Goal: Task Accomplishment & Management: Use online tool/utility

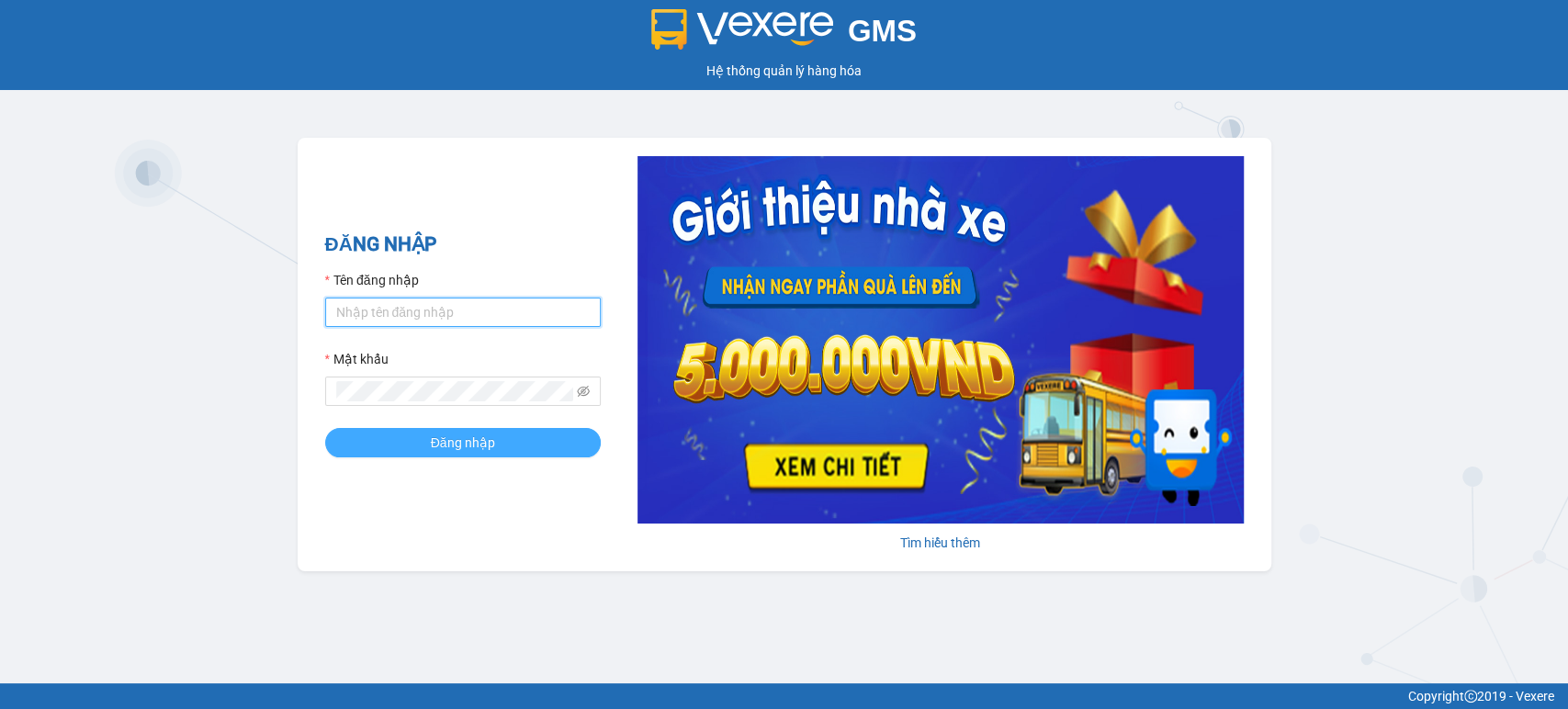
type input "lam.kimliendn"
click at [451, 451] on span "Đăng nhập" at bounding box center [462, 441] width 64 height 20
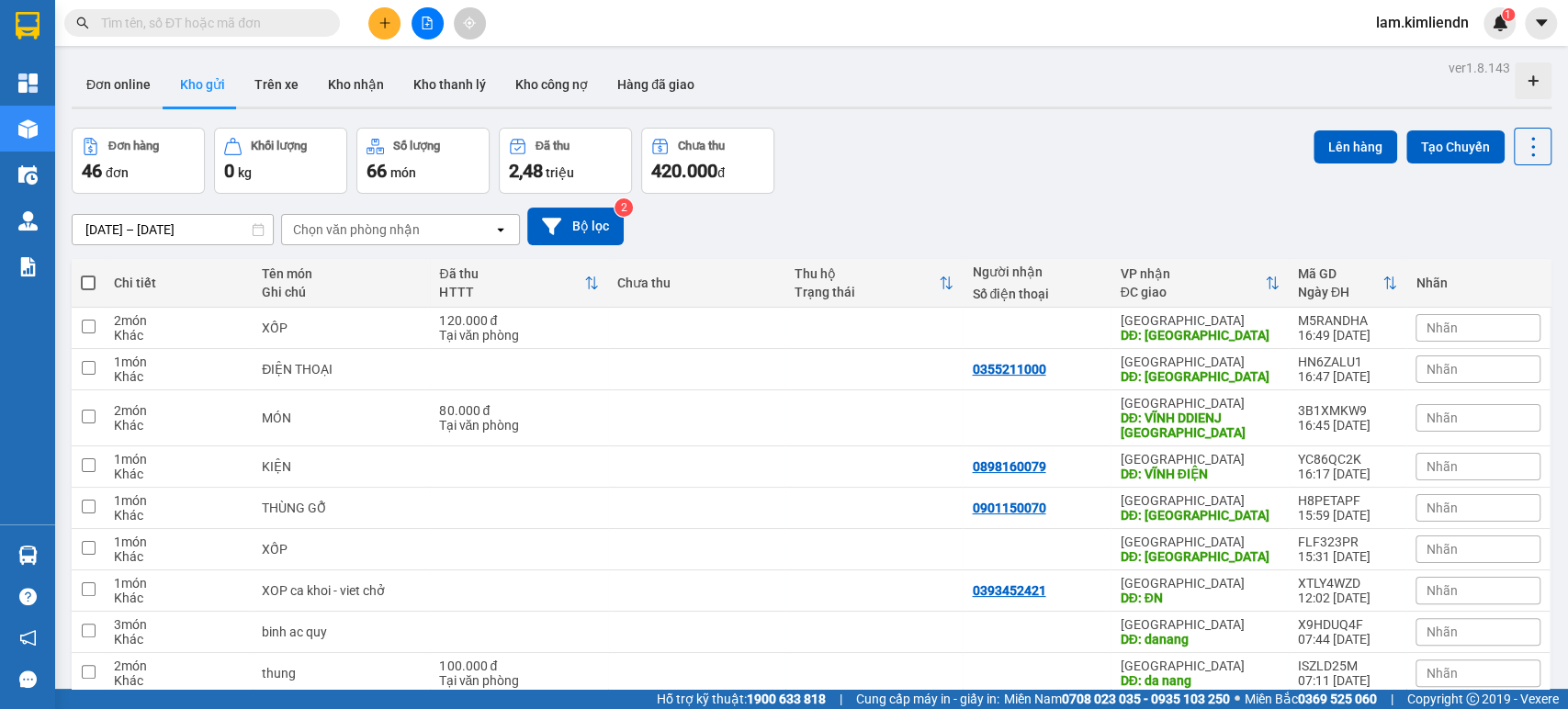
click at [264, 23] on input "text" at bounding box center [209, 22] width 217 height 20
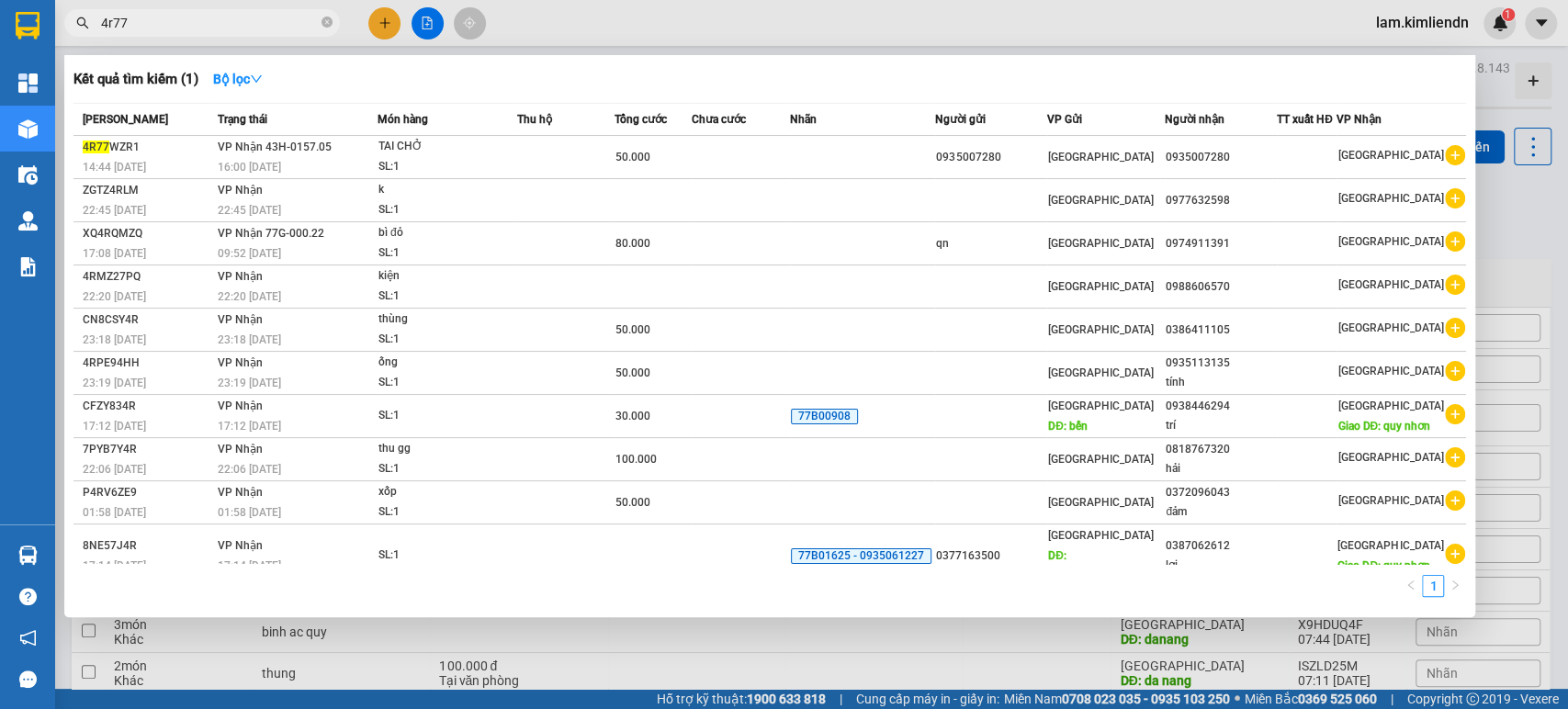
type input "4r77"
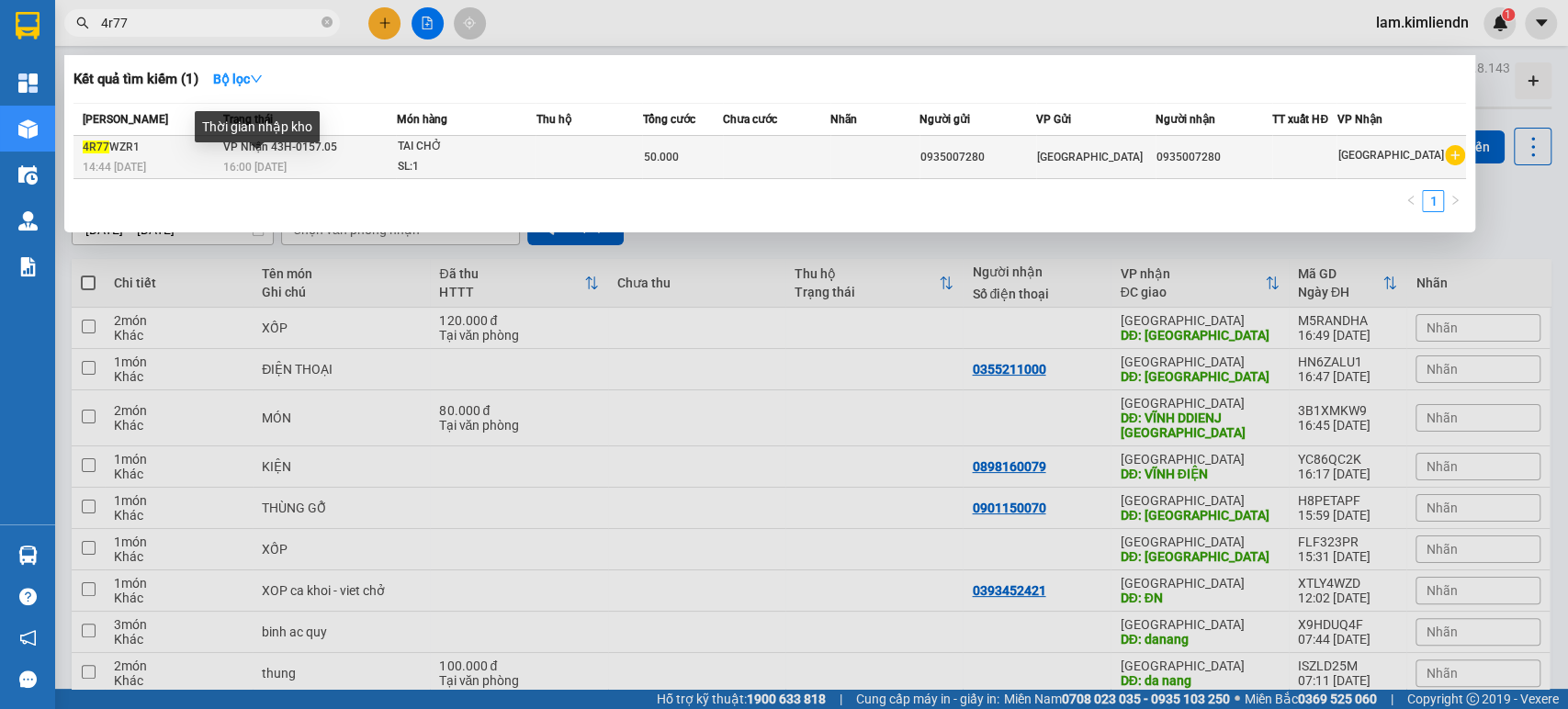
click at [275, 166] on span "16:00 [DATE]" at bounding box center [254, 166] width 63 height 12
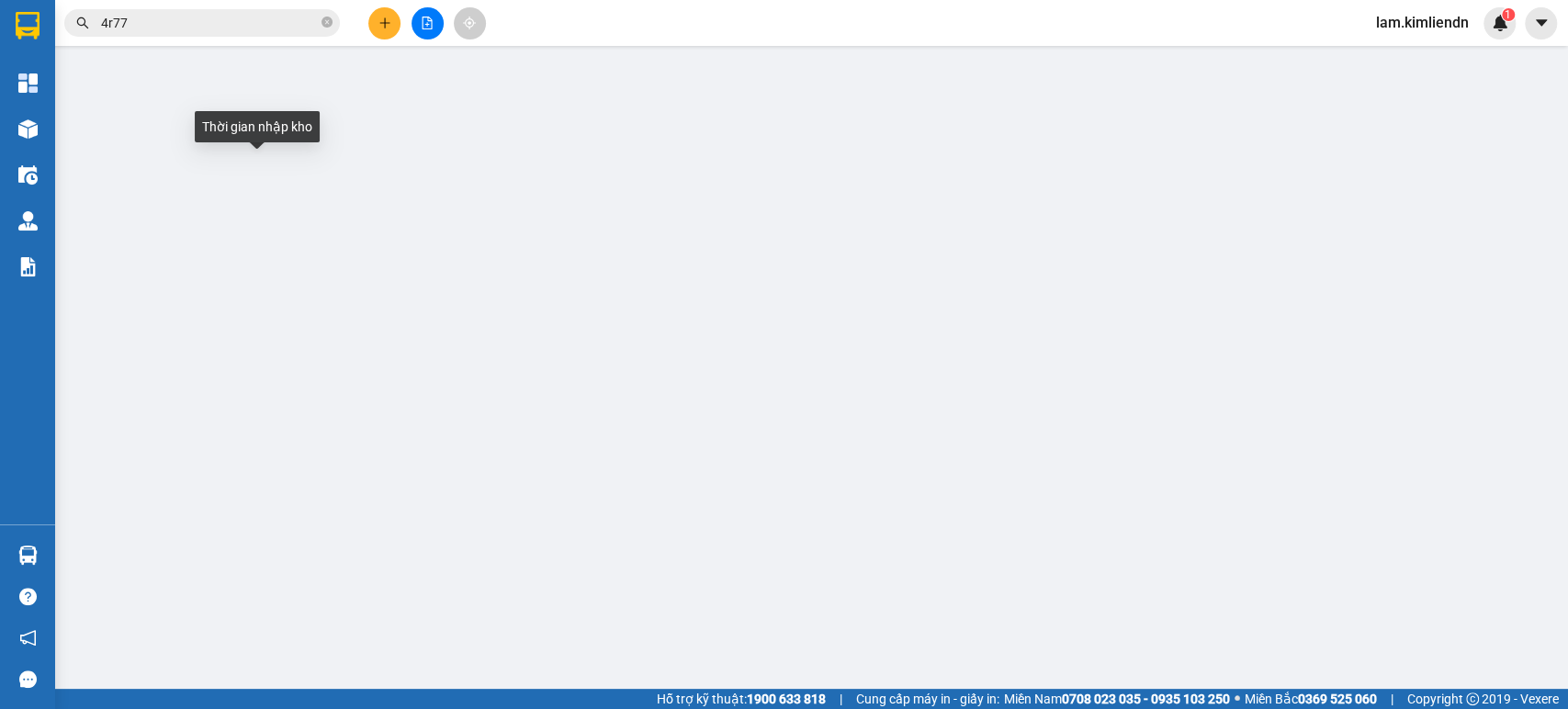
type input "0935007280"
type input "50.000"
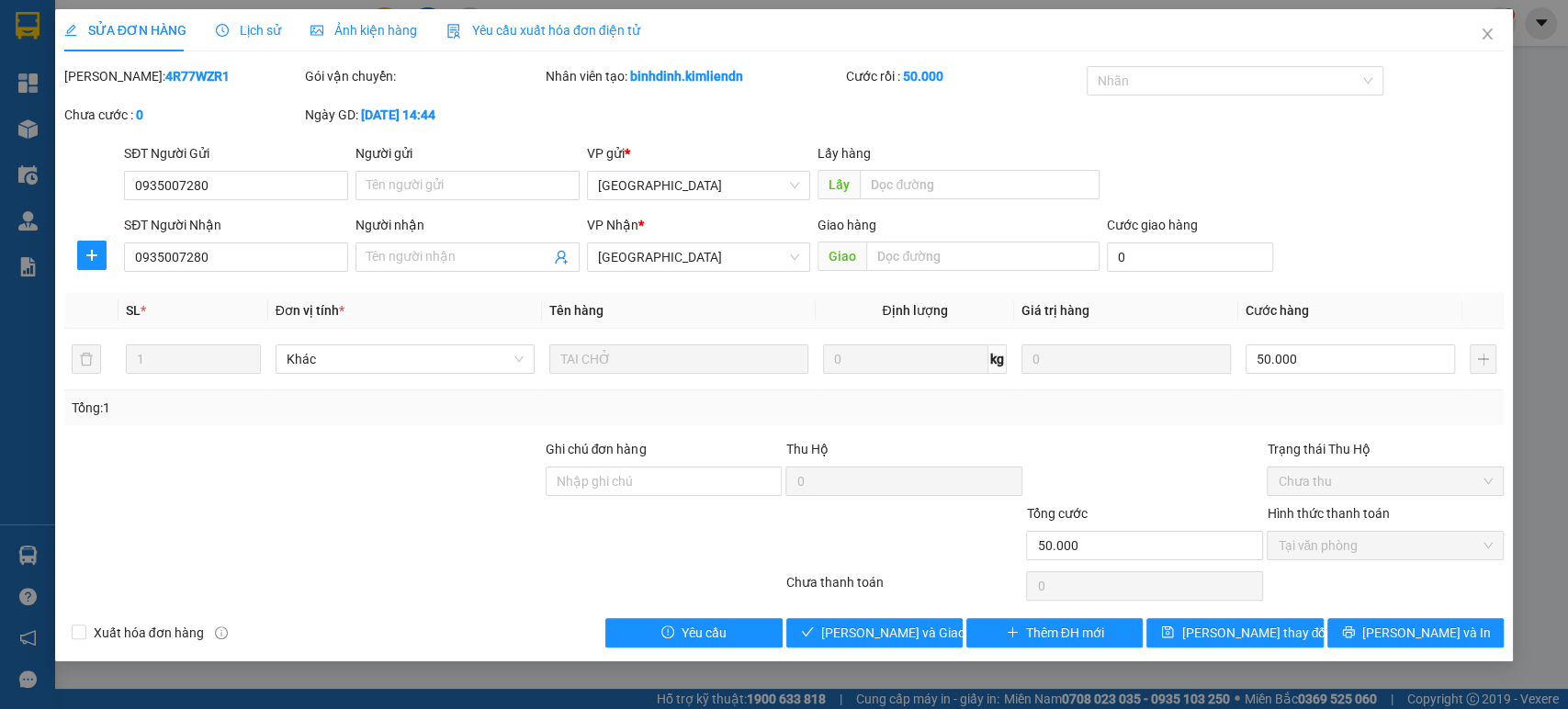
click at [253, 34] on span "Lịch sử" at bounding box center [249, 30] width 65 height 14
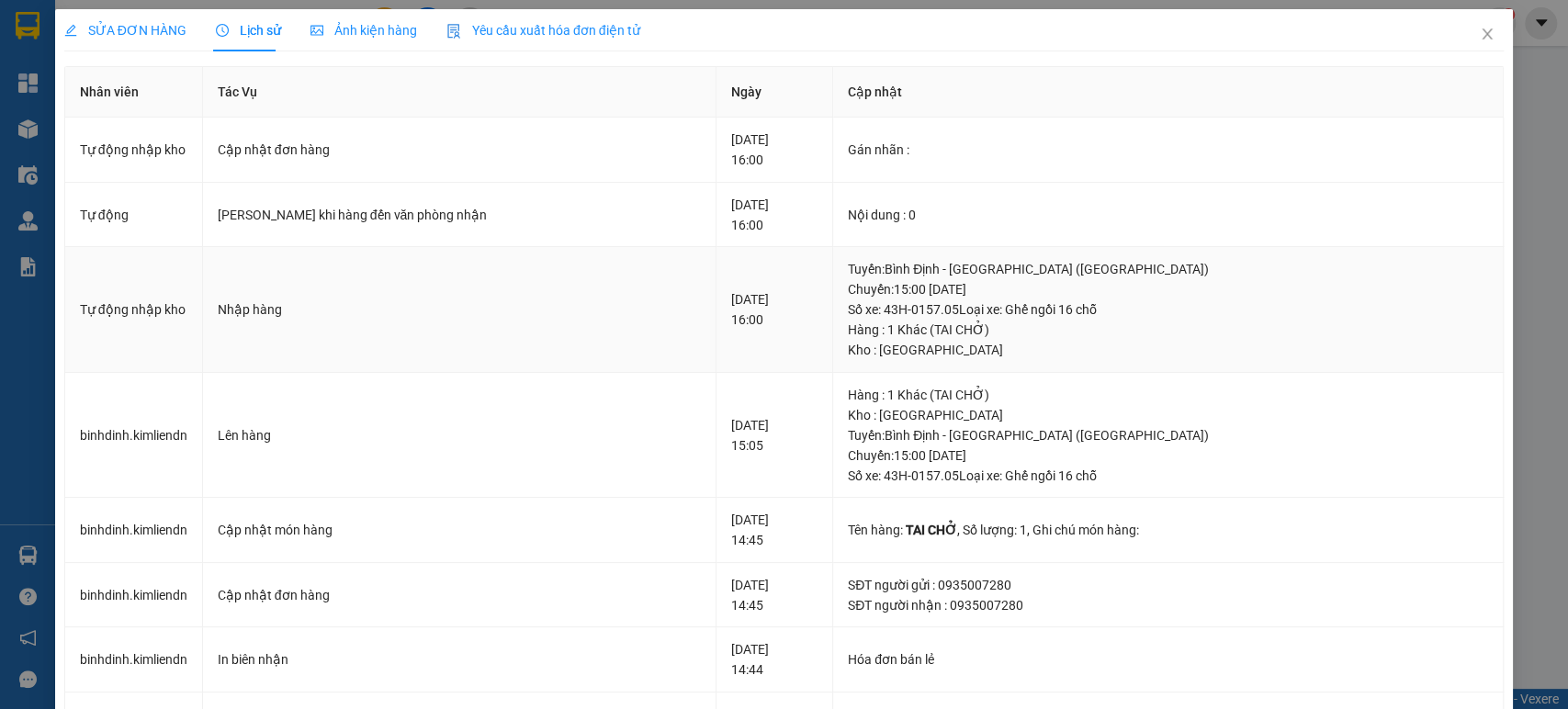
click at [952, 290] on div "Tuyến : [GEOGRAPHIC_DATA] - [GEOGRAPHIC_DATA] ([GEOGRAPHIC_DATA]) [GEOGRAPHIC_D…" at bounding box center [1167, 289] width 640 height 60
click at [999, 322] on div "Hàng : 1 Khác (TAI CHỞ)" at bounding box center [1167, 329] width 640 height 20
click at [957, 281] on div "Tuyến : [GEOGRAPHIC_DATA] - [GEOGRAPHIC_DATA] ([GEOGRAPHIC_DATA]) [GEOGRAPHIC_D…" at bounding box center [1167, 289] width 640 height 60
click at [984, 336] on div "Hàng : 1 Khác (TAI CHỞ)" at bounding box center [1167, 329] width 640 height 20
click at [969, 339] on div "Kho : [GEOGRAPHIC_DATA]" at bounding box center [1167, 349] width 640 height 20
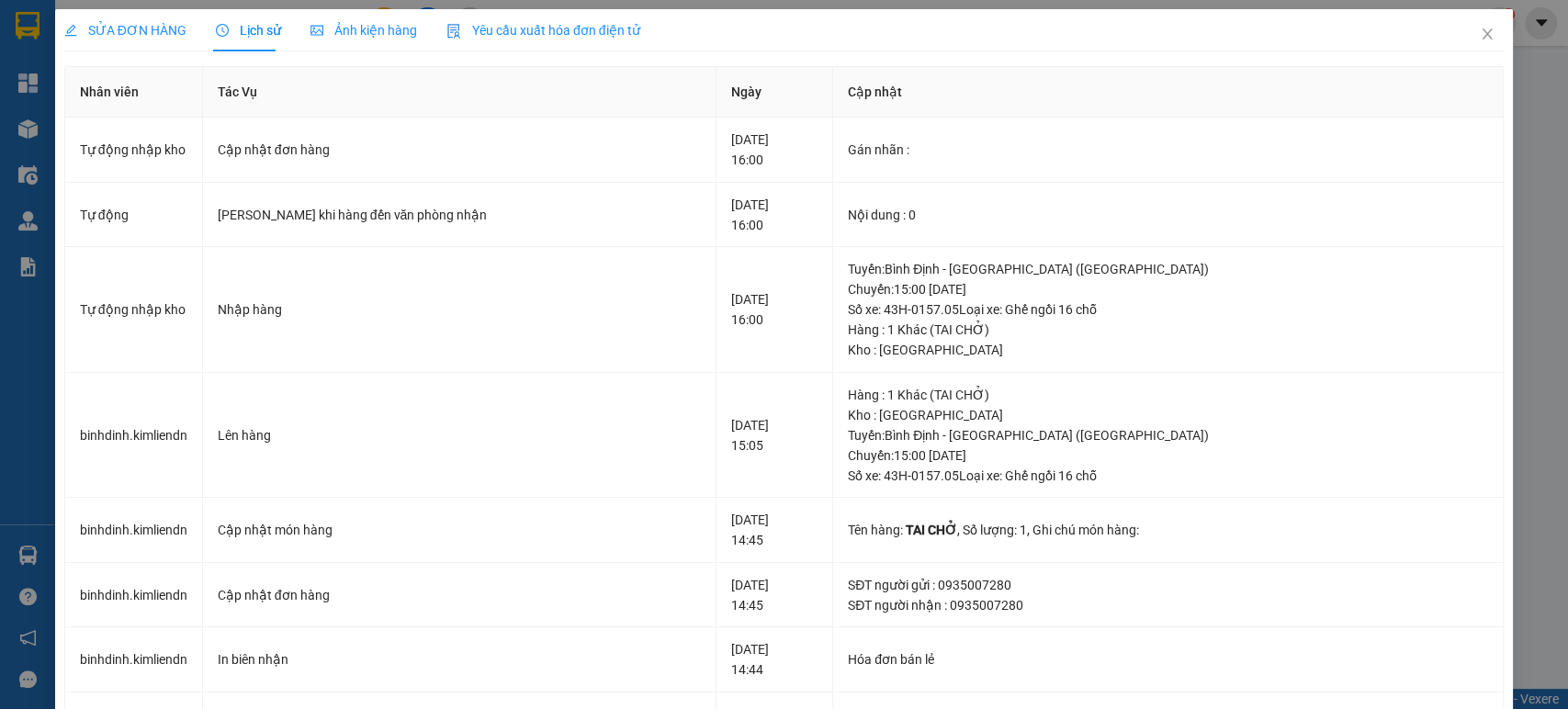
click at [166, 43] on div "SỬA ĐƠN HÀNG" at bounding box center [125, 31] width 122 height 42
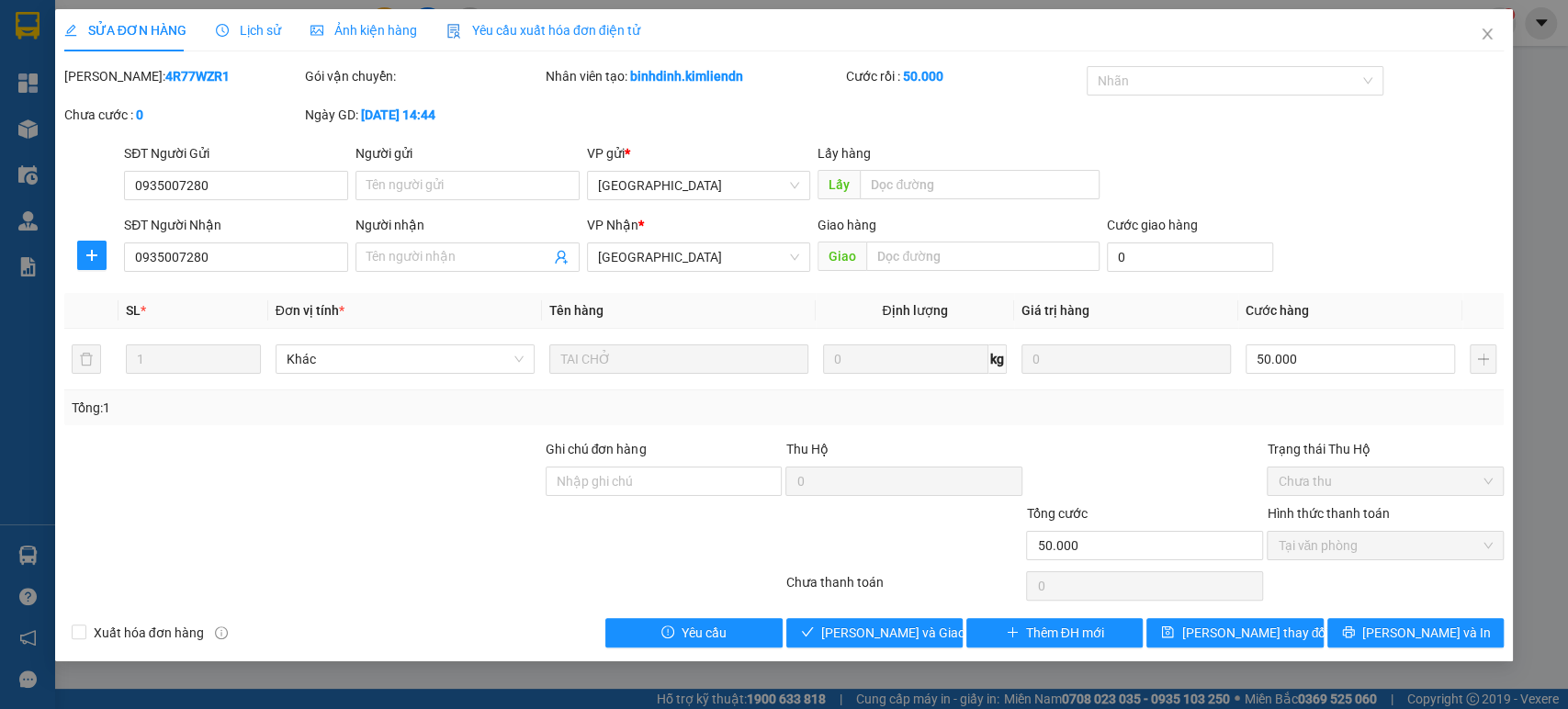
click at [582, 24] on span "Yêu cầu xuất hóa đơn điện tử" at bounding box center [543, 30] width 194 height 14
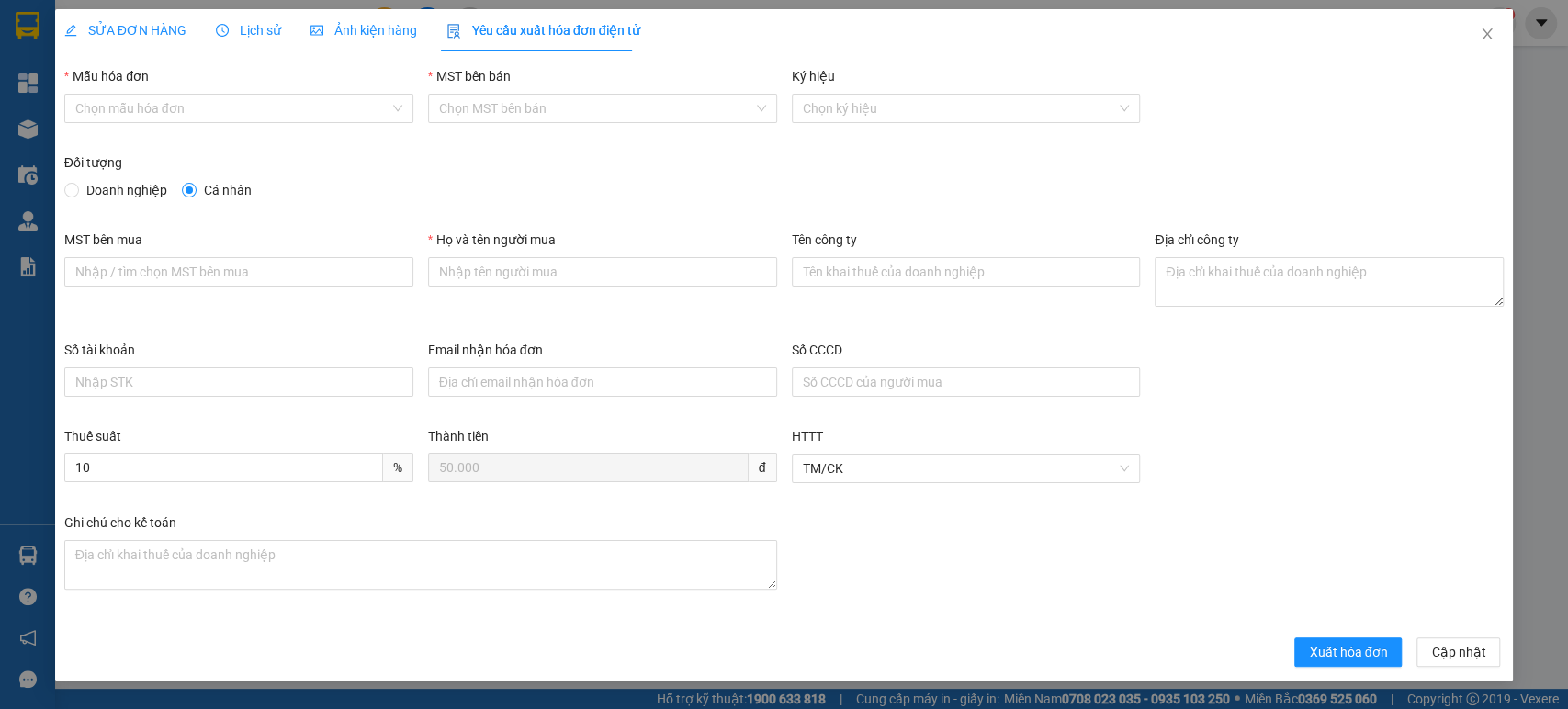
click at [410, 28] on span "Ảnh kiện hàng" at bounding box center [363, 30] width 106 height 14
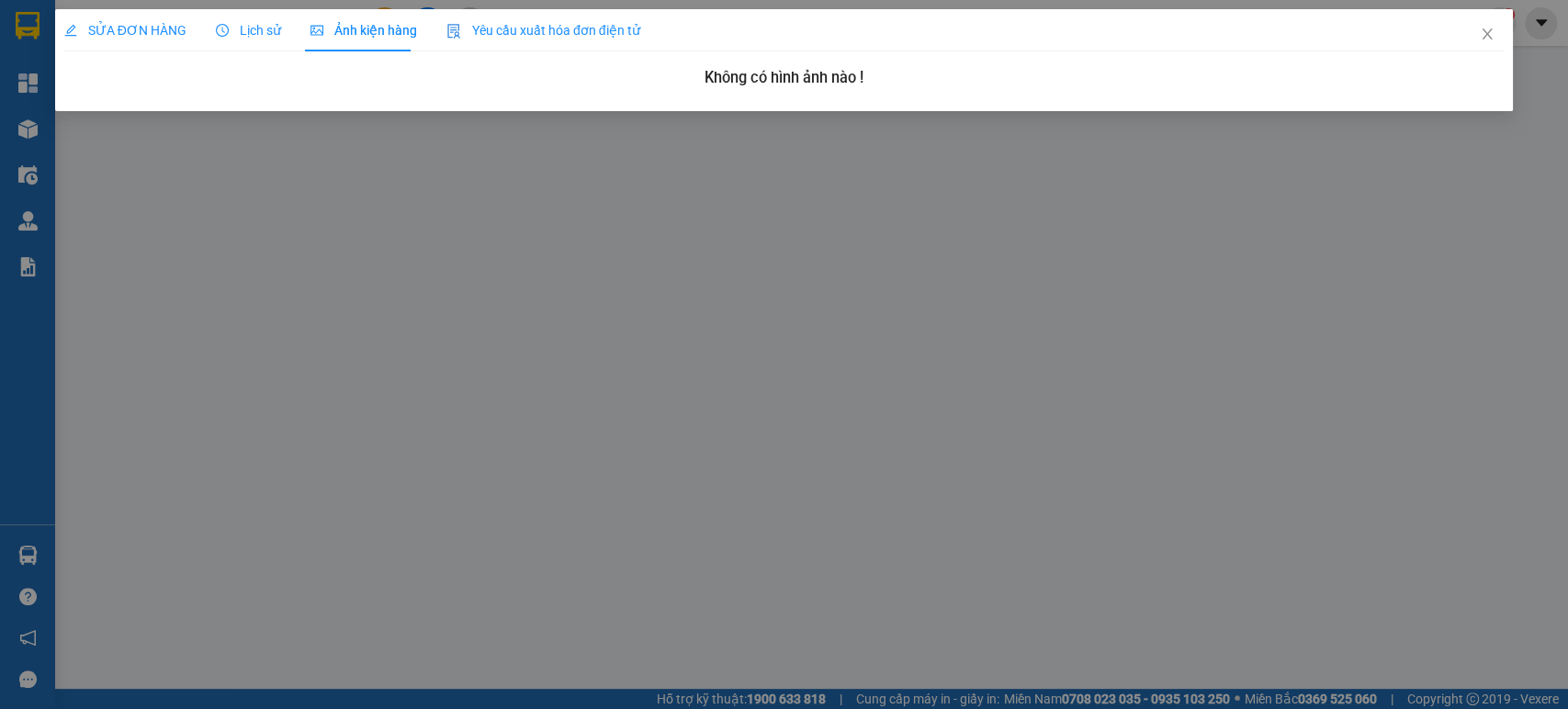
click at [248, 33] on span "Lịch sử" at bounding box center [249, 30] width 65 height 14
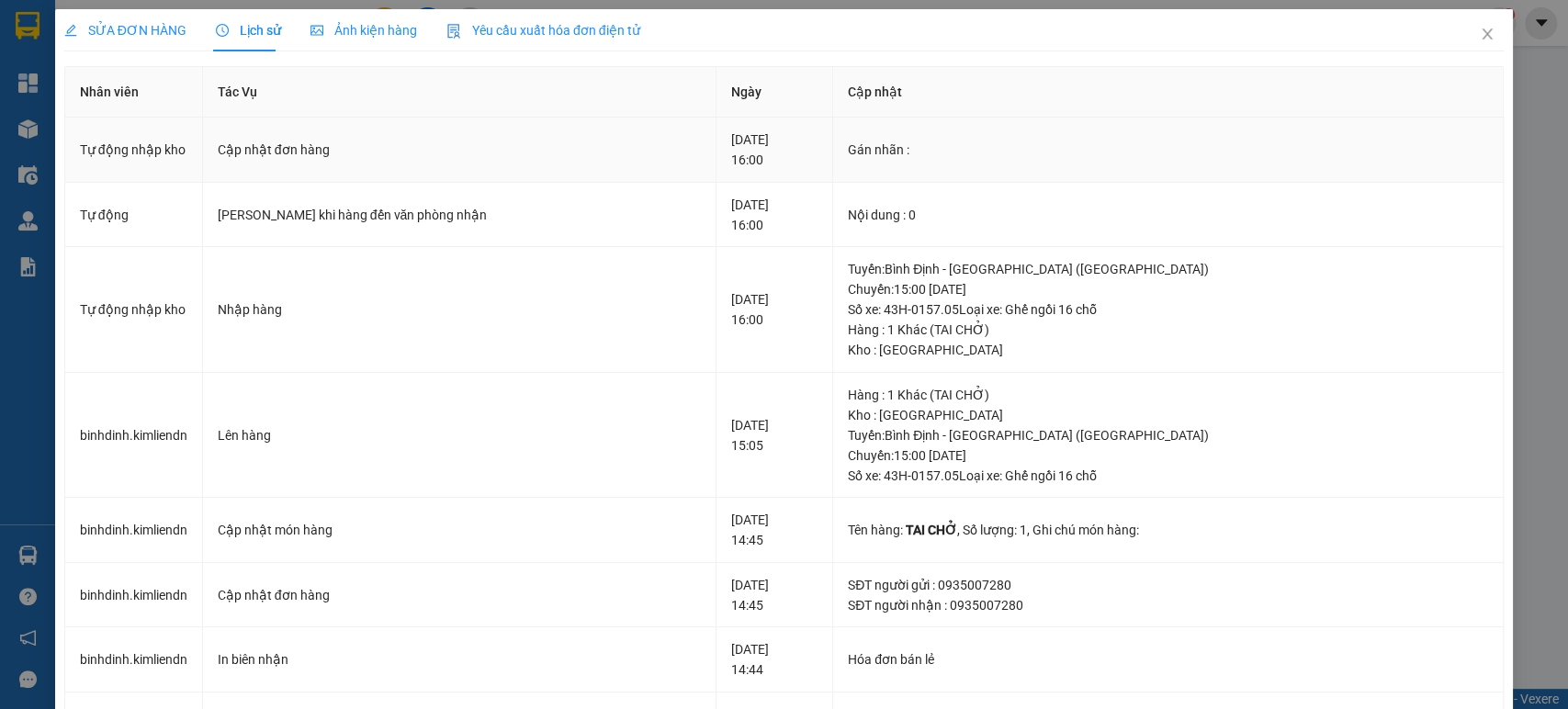
click at [731, 148] on div "[DATE] 16:00" at bounding box center [774, 149] width 86 height 40
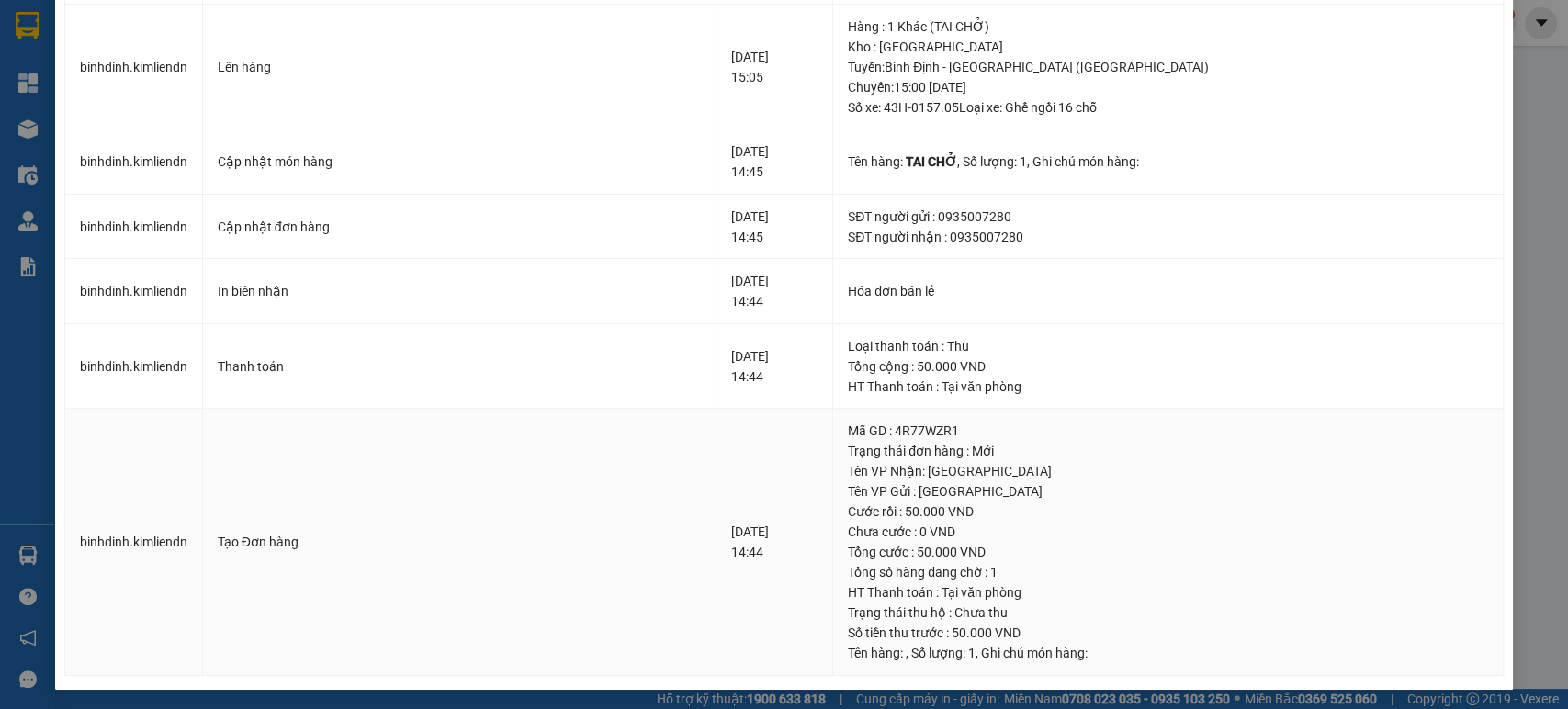
click at [964, 588] on div "HT Thanh toán : Tại văn phòng" at bounding box center [1167, 591] width 640 height 20
click at [969, 395] on td "Loại thanh toán : Thu Tổng cộng : 50.000 VND HT Thanh toán : Tại văn phòng" at bounding box center [1167, 366] width 670 height 85
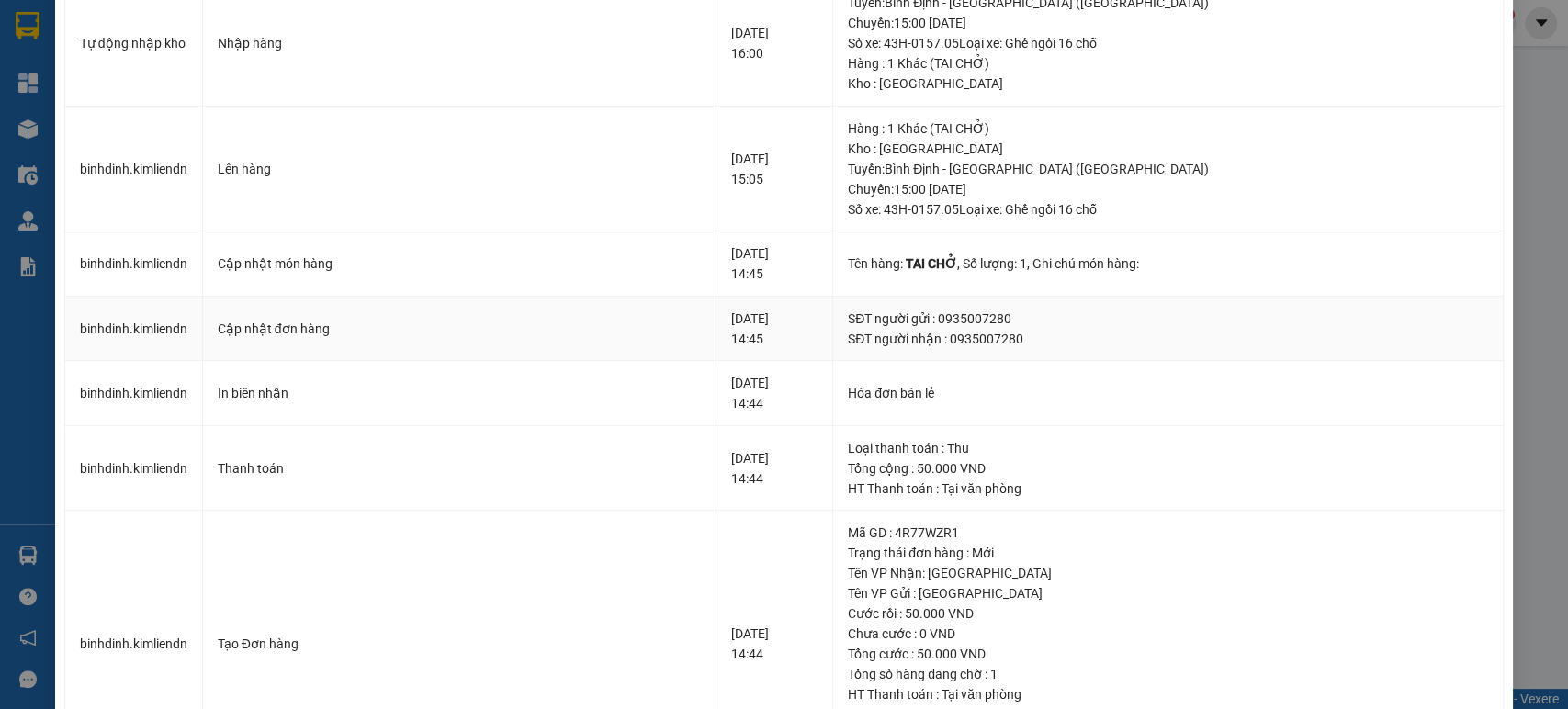
click at [947, 326] on div "SĐT người gửi : 0935007280" at bounding box center [1167, 318] width 640 height 20
drag, startPoint x: 919, startPoint y: 268, endPoint x: 991, endPoint y: 268, distance: 72.0
click at [989, 268] on div "Tên hàng: TAI CHỞ , Số lượng: 1 , Ghi chú món hàng:" at bounding box center [1167, 263] width 640 height 20
click at [1020, 270] on div "Tên hàng: TAI CHỞ , Số lượng: 1 , Ghi chú món hàng:" at bounding box center [1167, 263] width 640 height 20
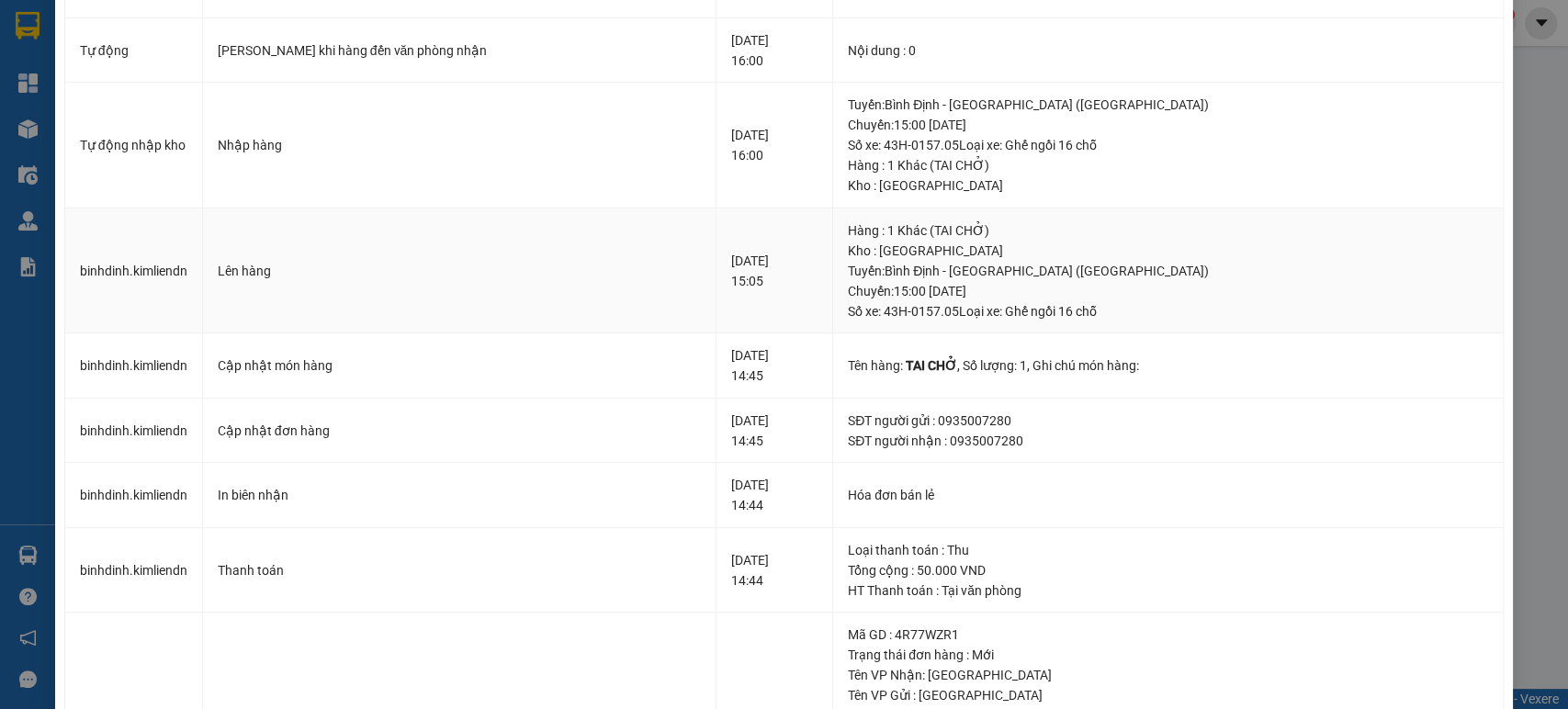
click at [1003, 290] on div "Tuyến : [GEOGRAPHIC_DATA] - [GEOGRAPHIC_DATA] ([GEOGRAPHIC_DATA]) [GEOGRAPHIC_D…" at bounding box center [1167, 290] width 640 height 60
click at [1013, 295] on div "Tuyến : [GEOGRAPHIC_DATA] - [GEOGRAPHIC_DATA] ([GEOGRAPHIC_DATA]) [GEOGRAPHIC_D…" at bounding box center [1167, 290] width 640 height 60
drag, startPoint x: 909, startPoint y: 271, endPoint x: 982, endPoint y: 276, distance: 73.2
click at [982, 276] on div "Tuyến : [GEOGRAPHIC_DATA] - [GEOGRAPHIC_DATA] ([GEOGRAPHIC_DATA]) [GEOGRAPHIC_D…" at bounding box center [1167, 290] width 640 height 60
click at [987, 277] on div "Tuyến : [GEOGRAPHIC_DATA] - [GEOGRAPHIC_DATA] ([GEOGRAPHIC_DATA]) [GEOGRAPHIC_D…" at bounding box center [1167, 290] width 640 height 60
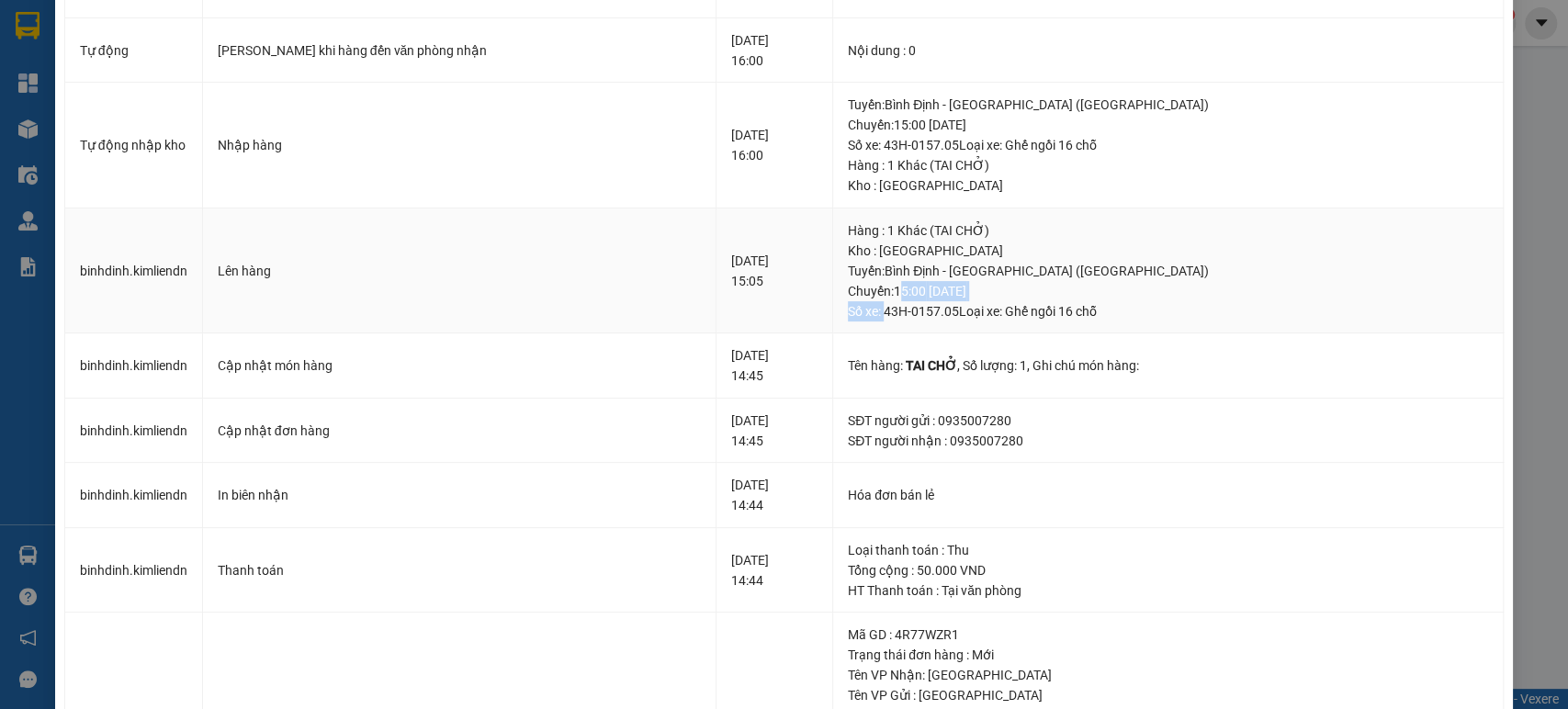
drag, startPoint x: 921, startPoint y: 301, endPoint x: 991, endPoint y: 299, distance: 70.0
click at [961, 299] on div "Tuyến : [GEOGRAPHIC_DATA] - [GEOGRAPHIC_DATA] ([GEOGRAPHIC_DATA]) [GEOGRAPHIC_D…" at bounding box center [1167, 290] width 640 height 60
click at [991, 299] on div "Tuyến : [GEOGRAPHIC_DATA] - [GEOGRAPHIC_DATA] ([GEOGRAPHIC_DATA]) [GEOGRAPHIC_D…" at bounding box center [1167, 290] width 640 height 60
drag, startPoint x: 923, startPoint y: 297, endPoint x: 991, endPoint y: 291, distance: 68.3
click at [979, 289] on div "Tuyến : [GEOGRAPHIC_DATA] - [GEOGRAPHIC_DATA] ([GEOGRAPHIC_DATA]) [GEOGRAPHIC_D…" at bounding box center [1167, 290] width 640 height 60
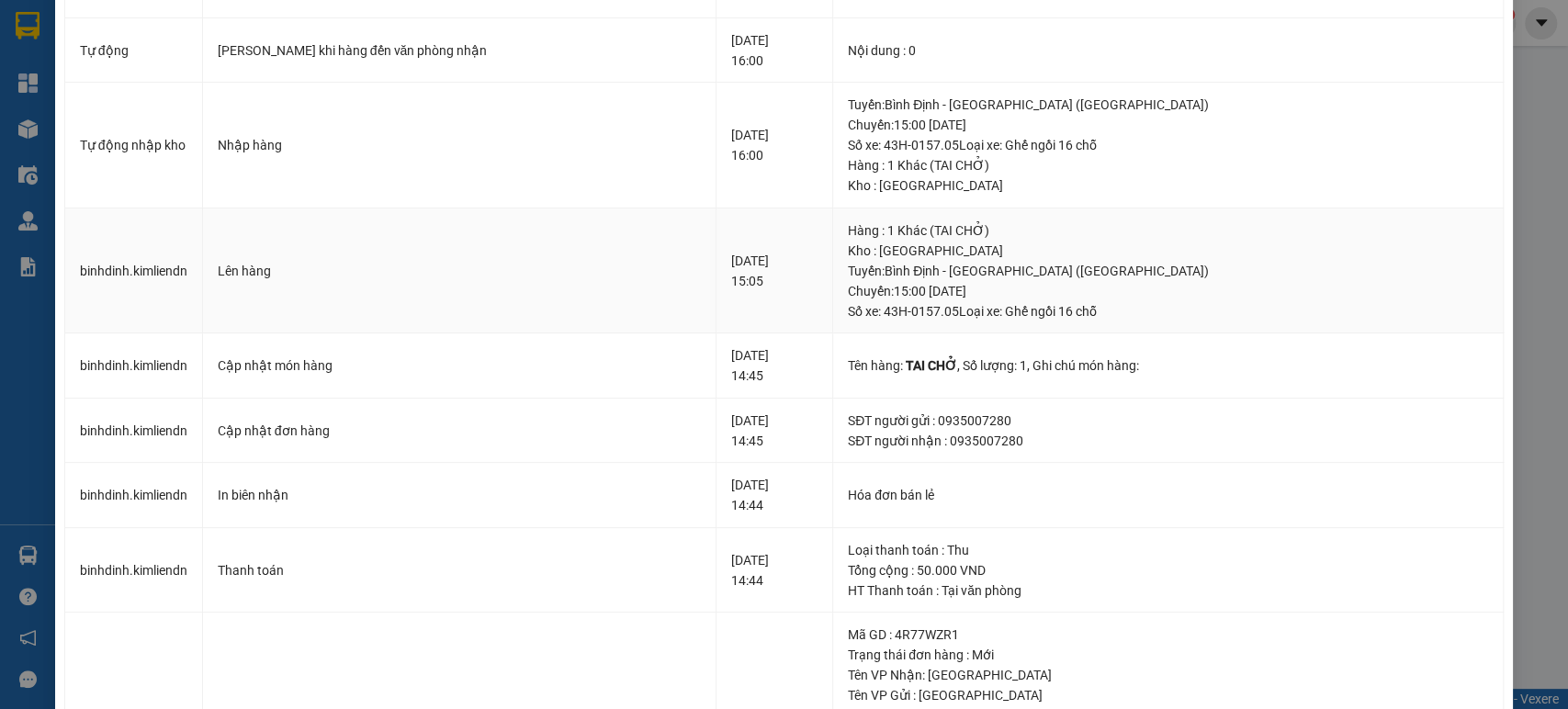
click at [997, 295] on div "Tuyến : [GEOGRAPHIC_DATA] - [GEOGRAPHIC_DATA] ([GEOGRAPHIC_DATA]) [GEOGRAPHIC_D…" at bounding box center [1167, 290] width 640 height 60
drag, startPoint x: 912, startPoint y: 306, endPoint x: 1071, endPoint y: 307, distance: 159.0
click at [1064, 307] on div "Tuyến : [GEOGRAPHIC_DATA] - [GEOGRAPHIC_DATA] ([GEOGRAPHIC_DATA]) [GEOGRAPHIC_D…" at bounding box center [1167, 290] width 640 height 60
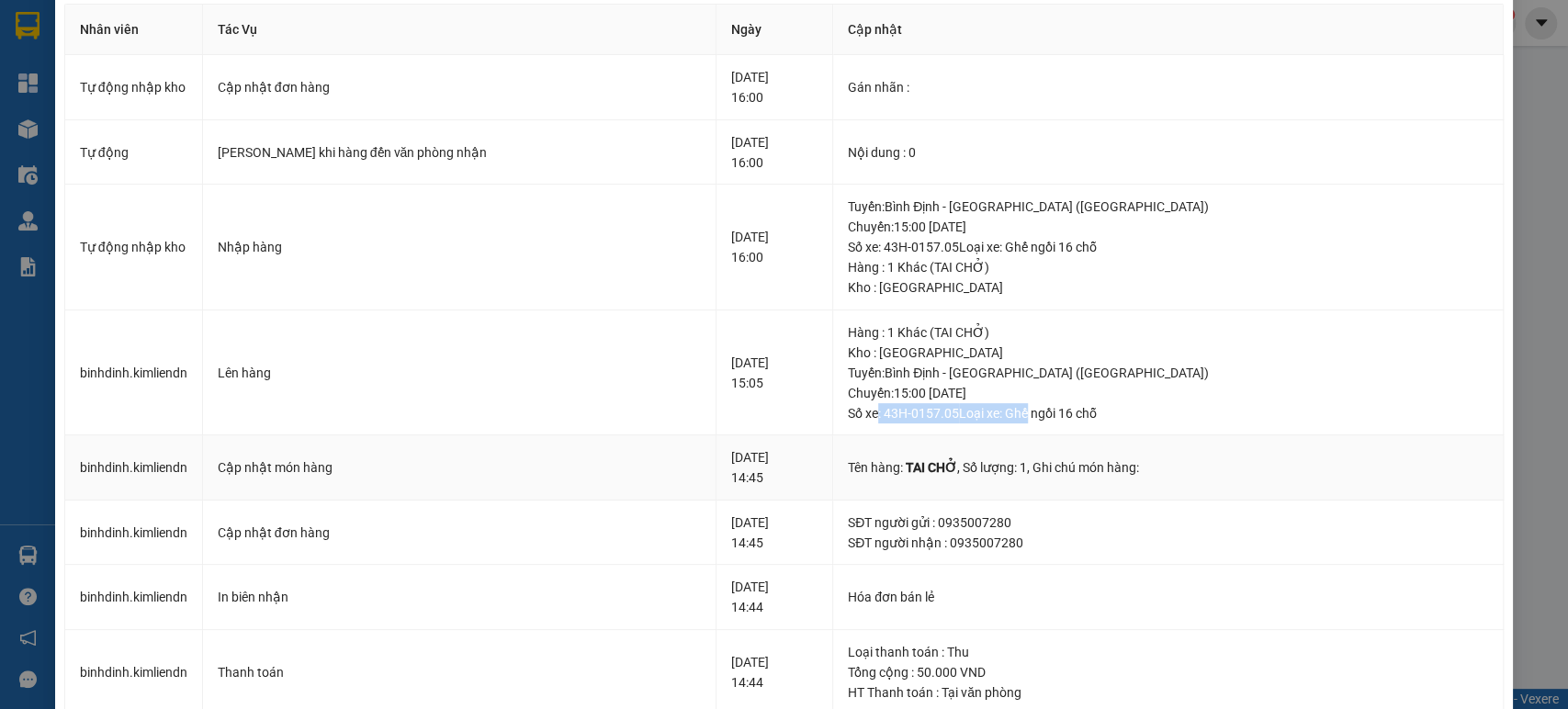
scroll to position [0, 0]
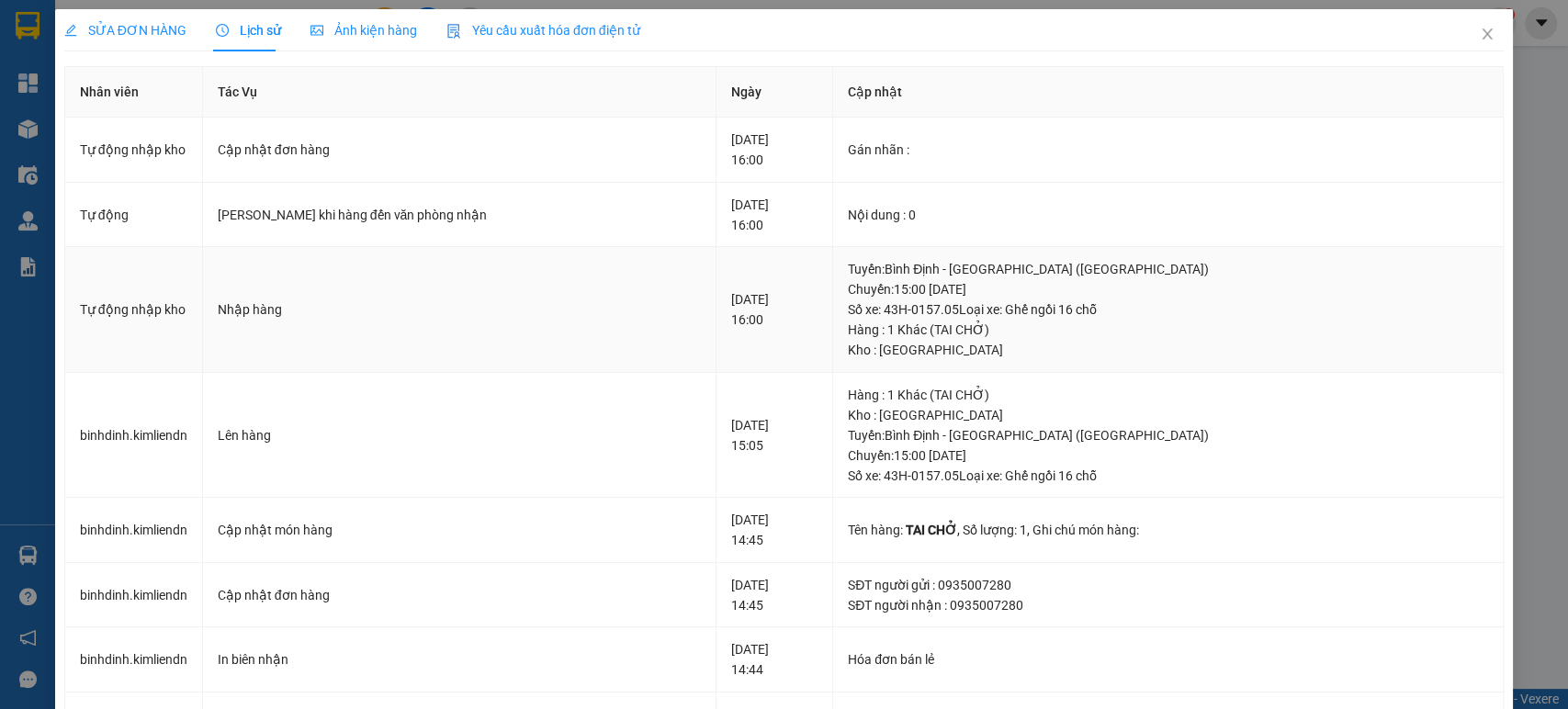
click at [976, 321] on div "Hàng : 1 Khác (TAI CHỞ)" at bounding box center [1167, 329] width 640 height 20
click at [924, 313] on div "Tuyến : [GEOGRAPHIC_DATA] - [GEOGRAPHIC_DATA] ([GEOGRAPHIC_DATA]) [GEOGRAPHIC_D…" at bounding box center [1167, 289] width 640 height 60
click at [933, 283] on div "Tuyến : [GEOGRAPHIC_DATA] - [GEOGRAPHIC_DATA] ([GEOGRAPHIC_DATA]) [GEOGRAPHIC_D…" at bounding box center [1167, 289] width 640 height 60
click at [980, 295] on div "Tuyến : [GEOGRAPHIC_DATA] - [GEOGRAPHIC_DATA] ([GEOGRAPHIC_DATA]) [GEOGRAPHIC_D…" at bounding box center [1167, 289] width 640 height 60
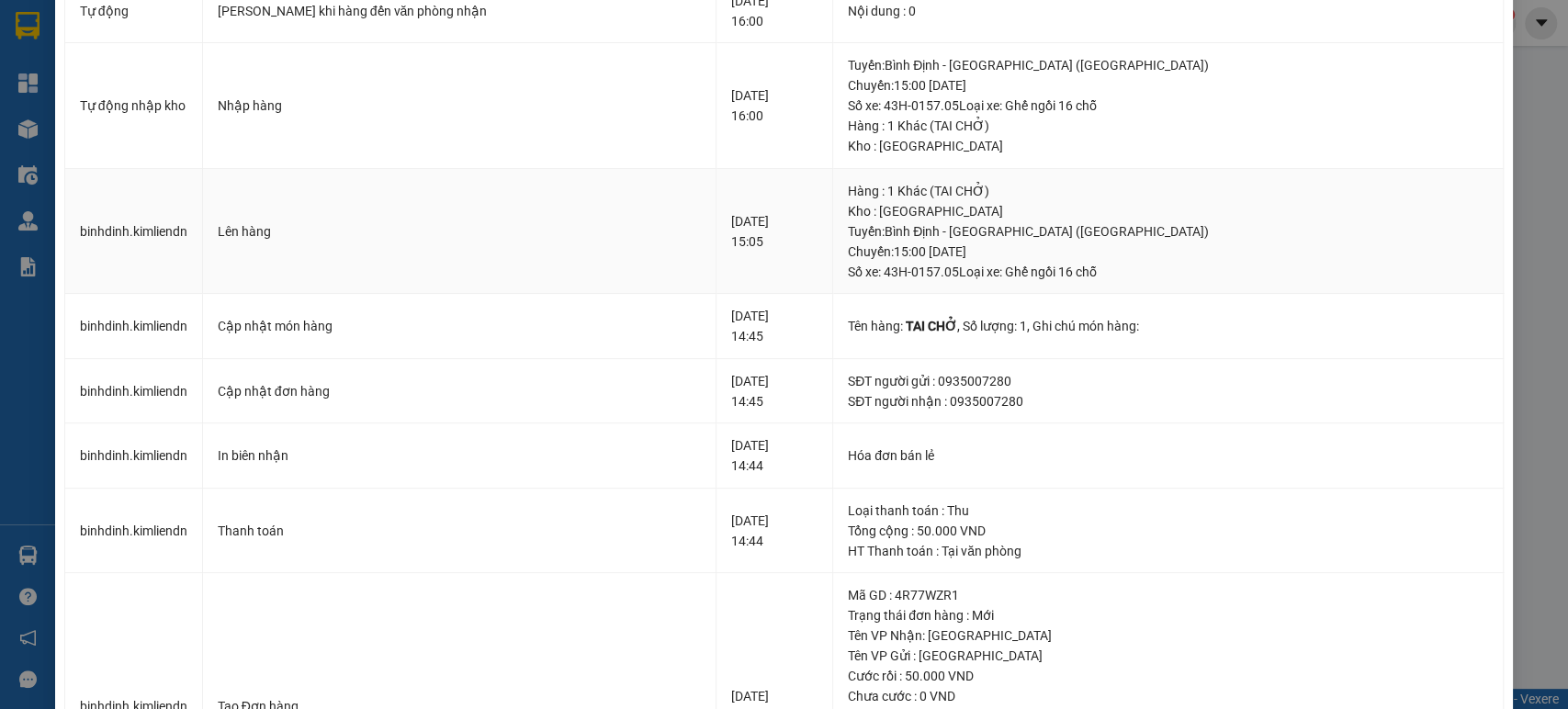
scroll to position [368, 0]
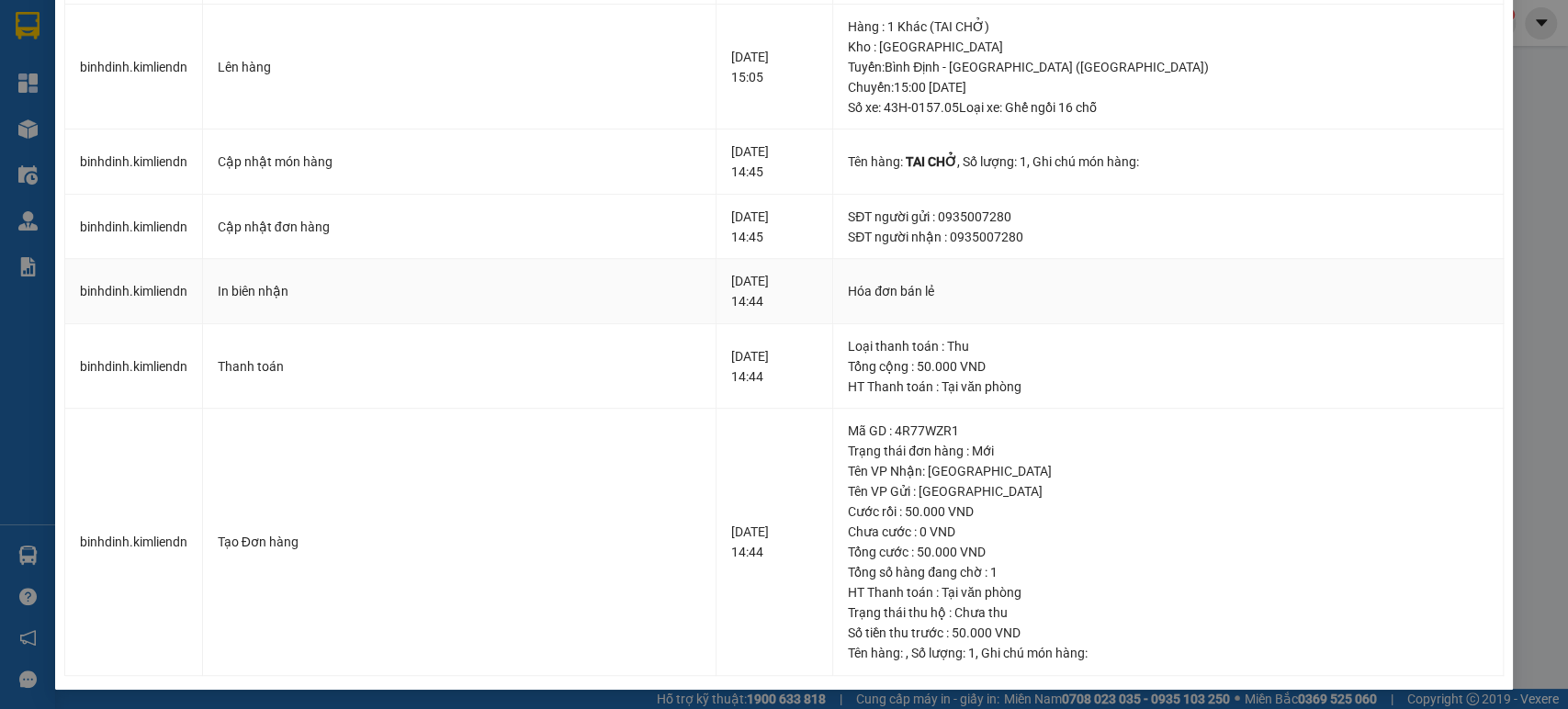
click at [938, 294] on div "Hóa đơn bán lẻ" at bounding box center [1167, 290] width 640 height 20
click at [964, 353] on div "Loại thanh toán : Thu" at bounding box center [1167, 346] width 640 height 20
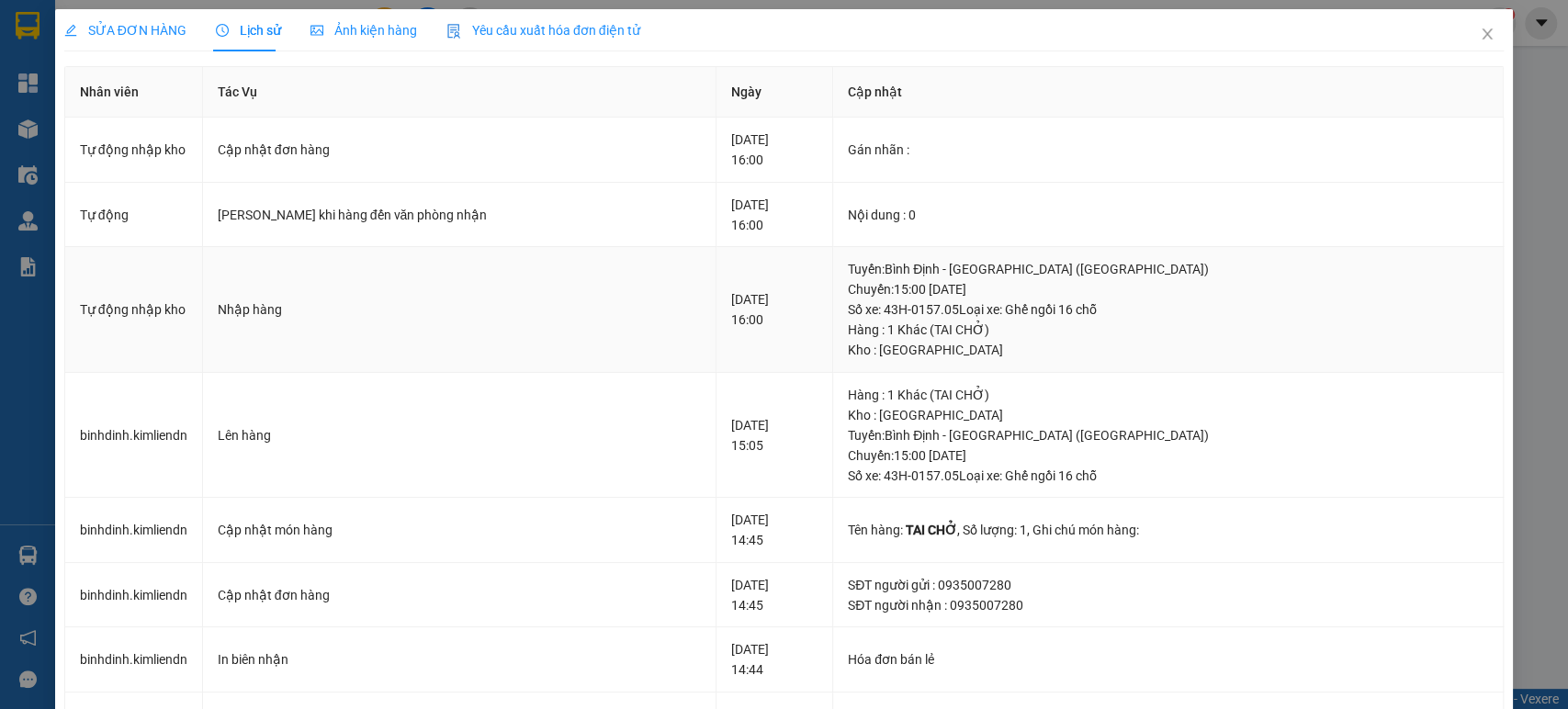
click at [922, 292] on div "Tuyến : [GEOGRAPHIC_DATA] - [GEOGRAPHIC_DATA] ([GEOGRAPHIC_DATA]) [GEOGRAPHIC_D…" at bounding box center [1167, 289] width 640 height 60
drag, startPoint x: 911, startPoint y: 269, endPoint x: 1032, endPoint y: 292, distance: 123.2
click at [1012, 280] on div "Tuyến : [GEOGRAPHIC_DATA] - [GEOGRAPHIC_DATA] ([GEOGRAPHIC_DATA]) [GEOGRAPHIC_D…" at bounding box center [1167, 289] width 640 height 60
click at [1036, 297] on div "Tuyến : [GEOGRAPHIC_DATA] - [GEOGRAPHIC_DATA] ([GEOGRAPHIC_DATA]) [GEOGRAPHIC_D…" at bounding box center [1167, 289] width 640 height 60
click at [959, 301] on div "Tuyến : [GEOGRAPHIC_DATA] - [GEOGRAPHIC_DATA] ([GEOGRAPHIC_DATA]) [GEOGRAPHIC_D…" at bounding box center [1167, 289] width 640 height 60
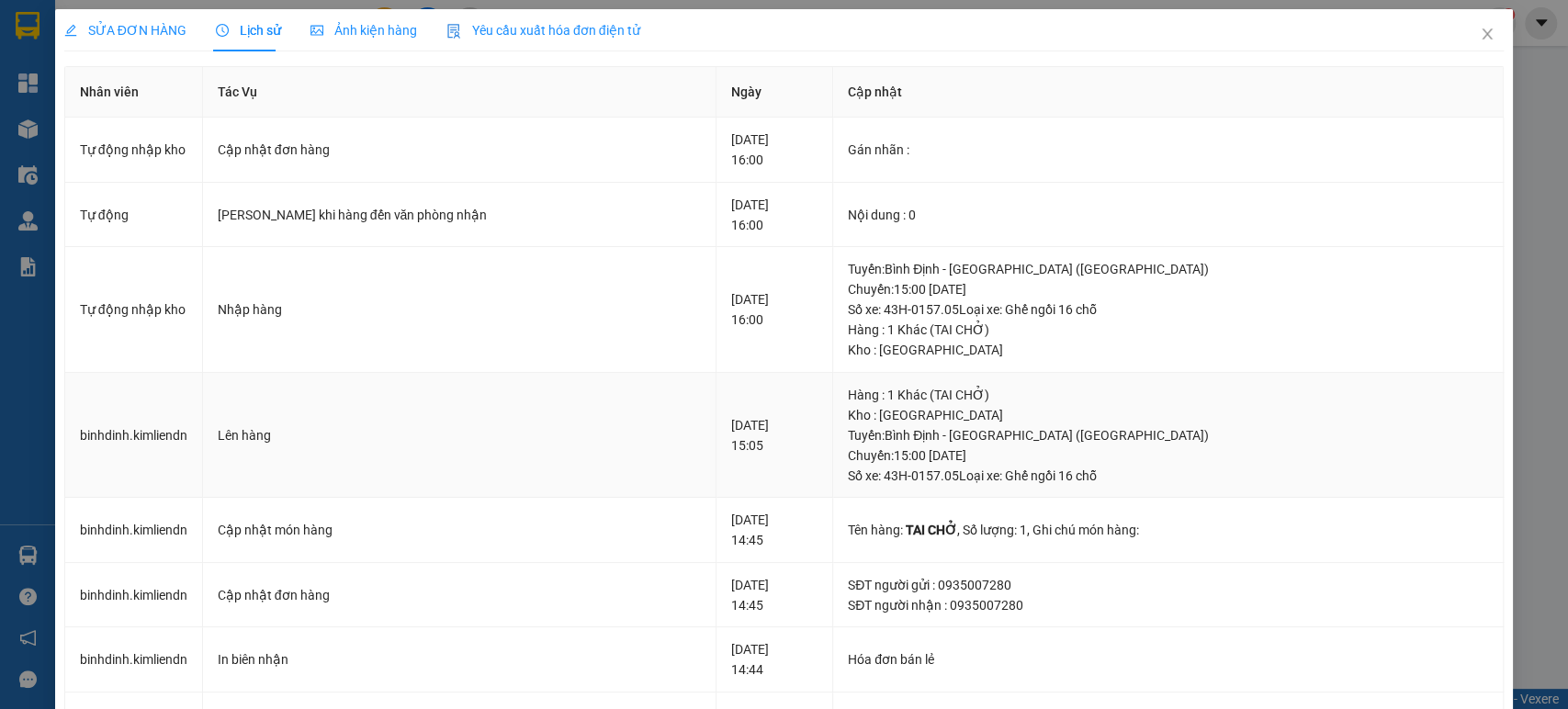
click at [969, 466] on div "Tuyến : [GEOGRAPHIC_DATA] - [GEOGRAPHIC_DATA] ([GEOGRAPHIC_DATA]) [GEOGRAPHIC_D…" at bounding box center [1167, 455] width 640 height 60
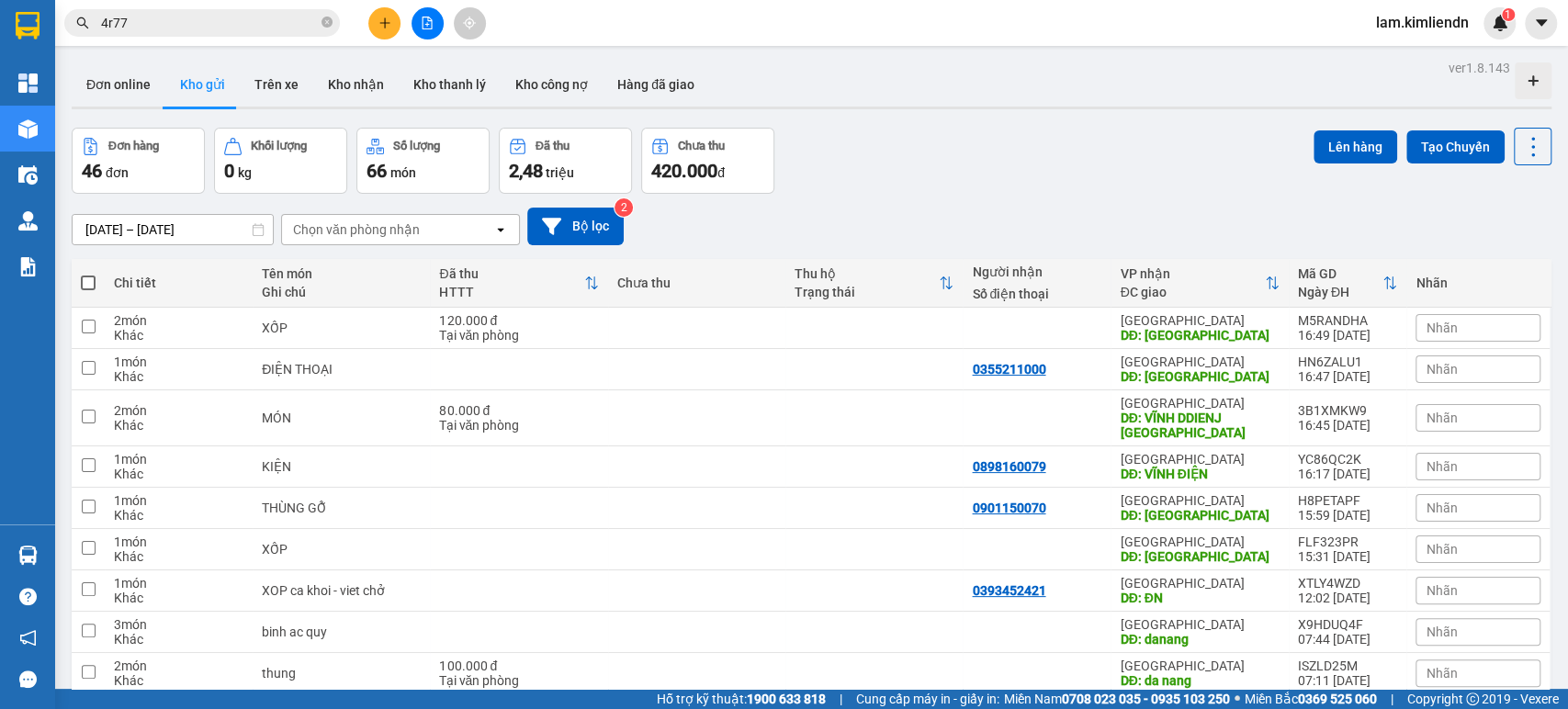
click at [162, 15] on input "4r77" at bounding box center [209, 22] width 217 height 20
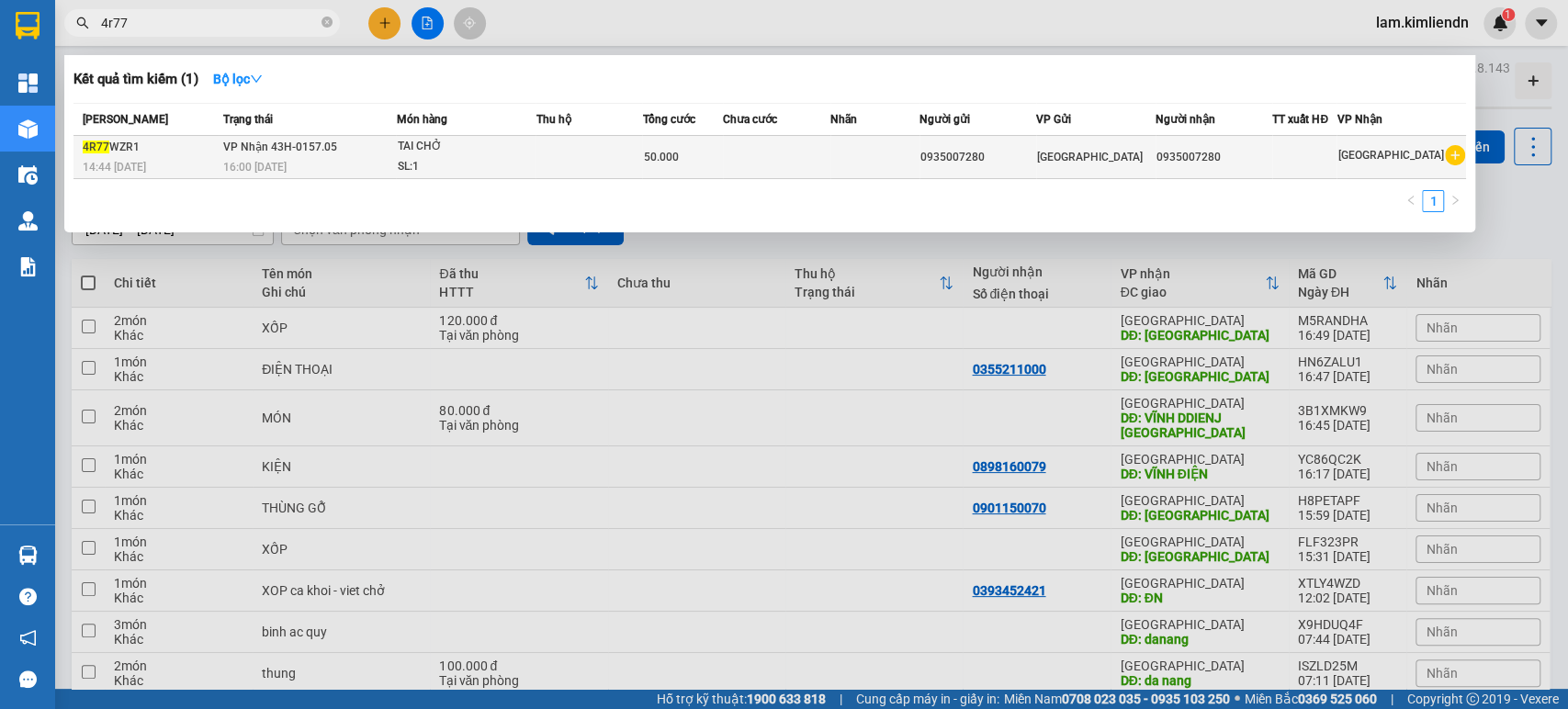
click at [391, 157] on div "16:00 [DATE]" at bounding box center [309, 166] width 173 height 20
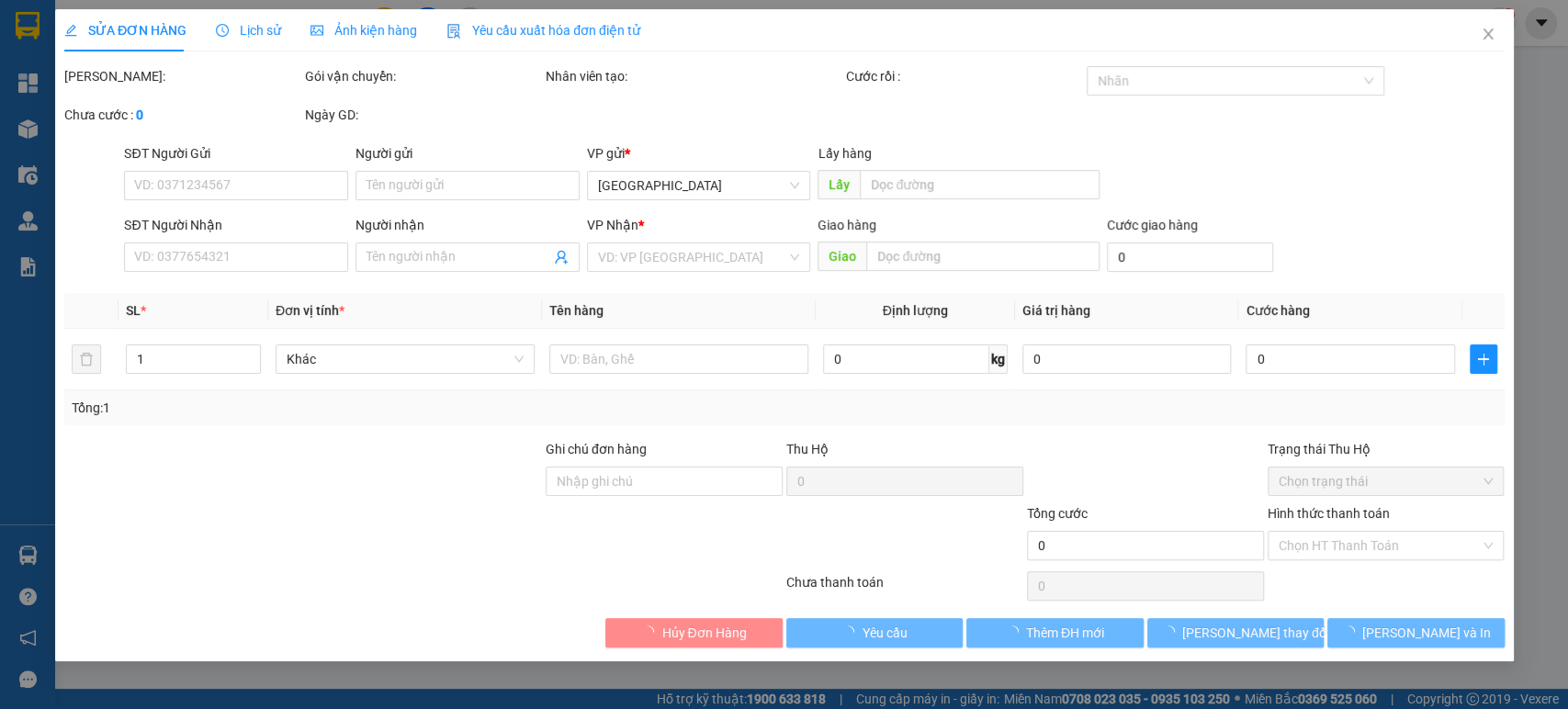
type input "0935007280"
type input "50.000"
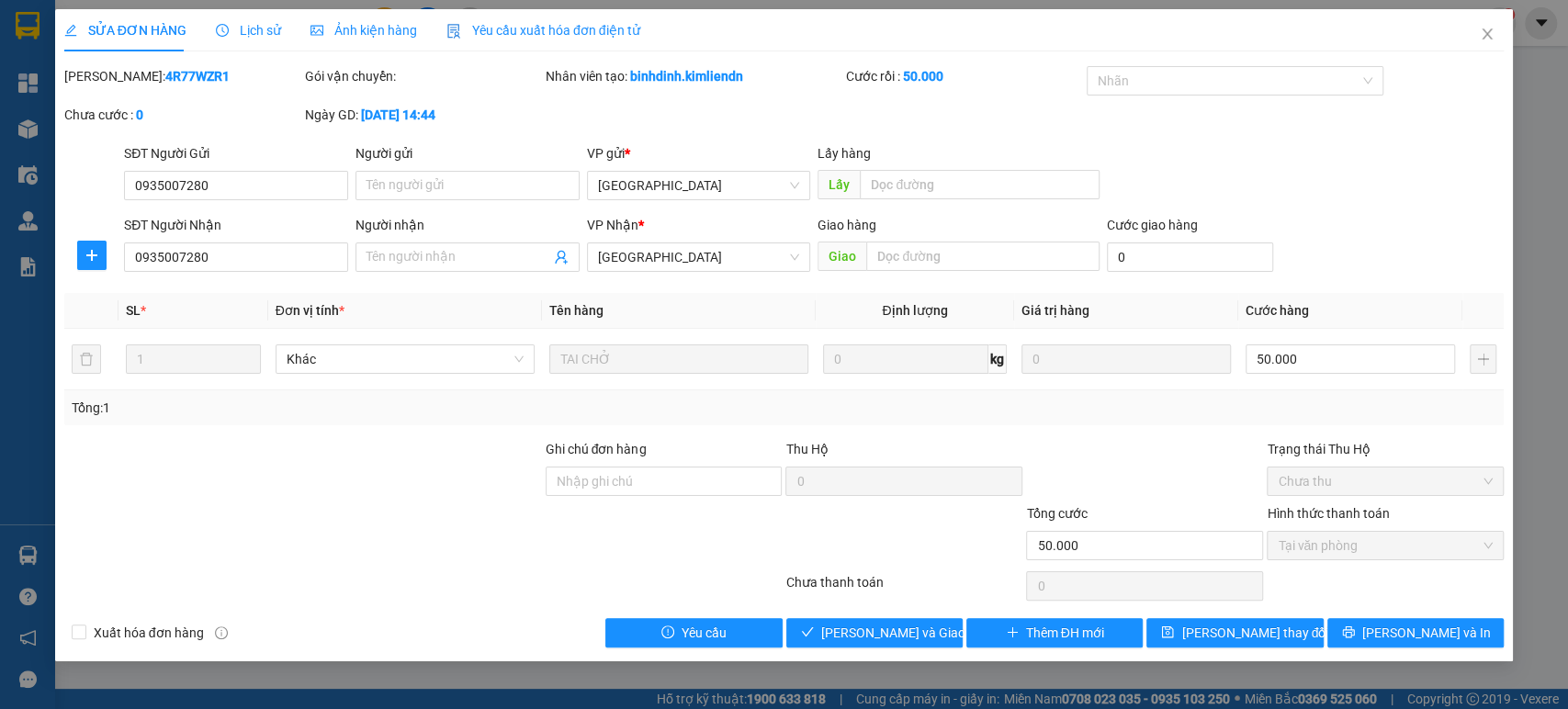
click at [242, 34] on span "Lịch sử" at bounding box center [249, 30] width 65 height 14
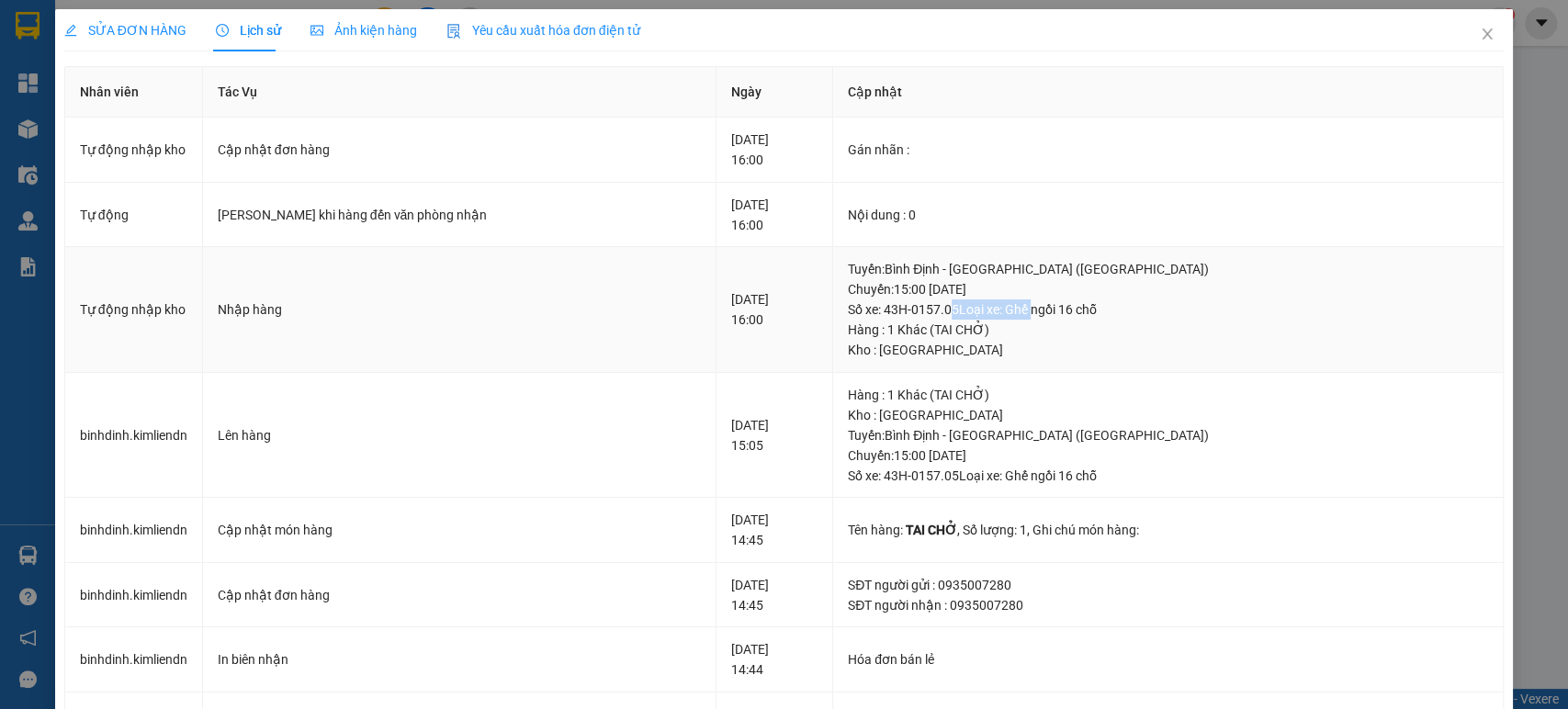
drag, startPoint x: 984, startPoint y: 312, endPoint x: 1069, endPoint y: 313, distance: 85.0
click at [1069, 313] on div "Tuyến : [GEOGRAPHIC_DATA] - [GEOGRAPHIC_DATA] ([GEOGRAPHIC_DATA]) [GEOGRAPHIC_D…" at bounding box center [1167, 289] width 640 height 60
click at [1070, 313] on div "Tuyến : [GEOGRAPHIC_DATA] - [GEOGRAPHIC_DATA] ([GEOGRAPHIC_DATA]) [GEOGRAPHIC_D…" at bounding box center [1167, 289] width 640 height 60
click at [982, 314] on div "Tuyến : [GEOGRAPHIC_DATA] - [GEOGRAPHIC_DATA] ([GEOGRAPHIC_DATA]) [GEOGRAPHIC_D…" at bounding box center [1167, 289] width 640 height 60
click at [923, 344] on div "Kho : [GEOGRAPHIC_DATA]" at bounding box center [1167, 349] width 640 height 20
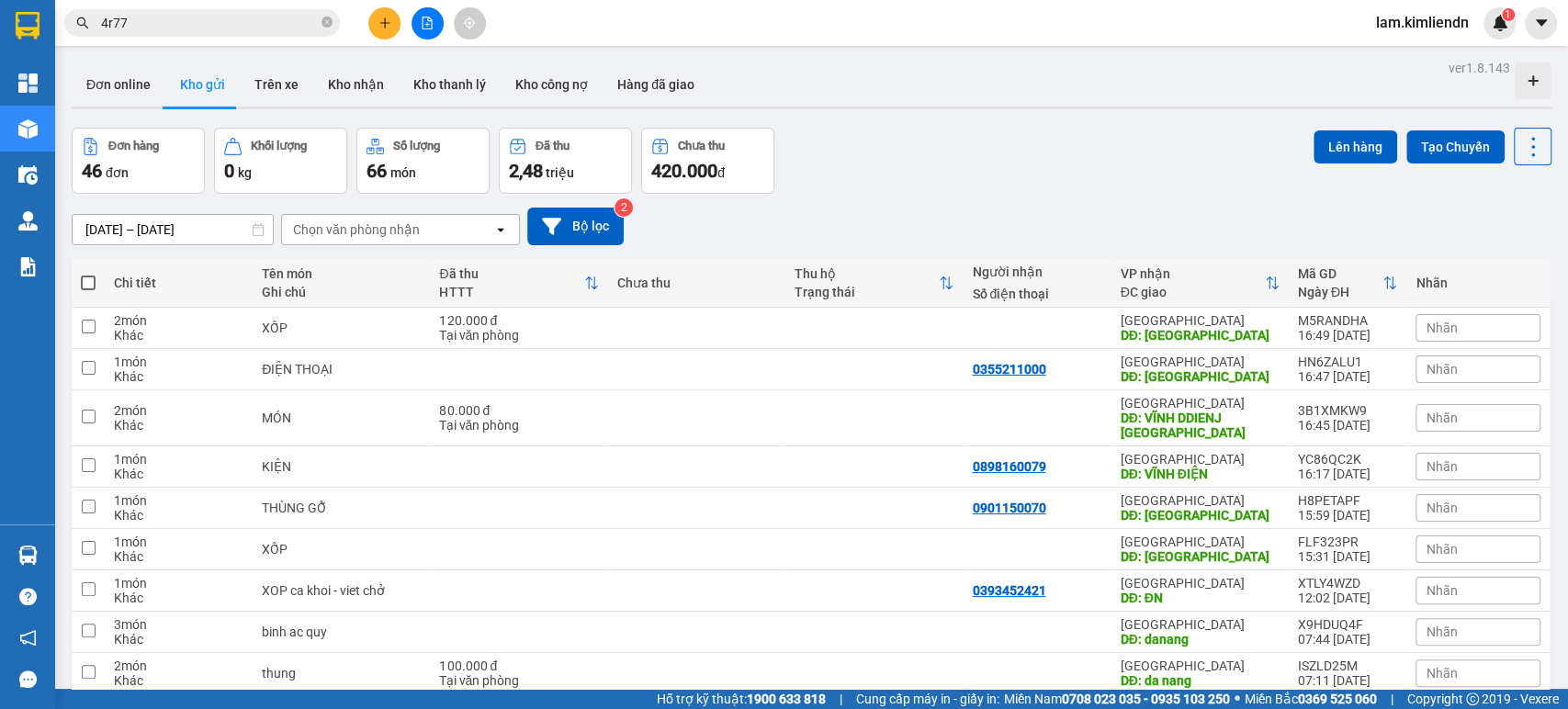
click at [154, 24] on input "4r77" at bounding box center [209, 22] width 217 height 20
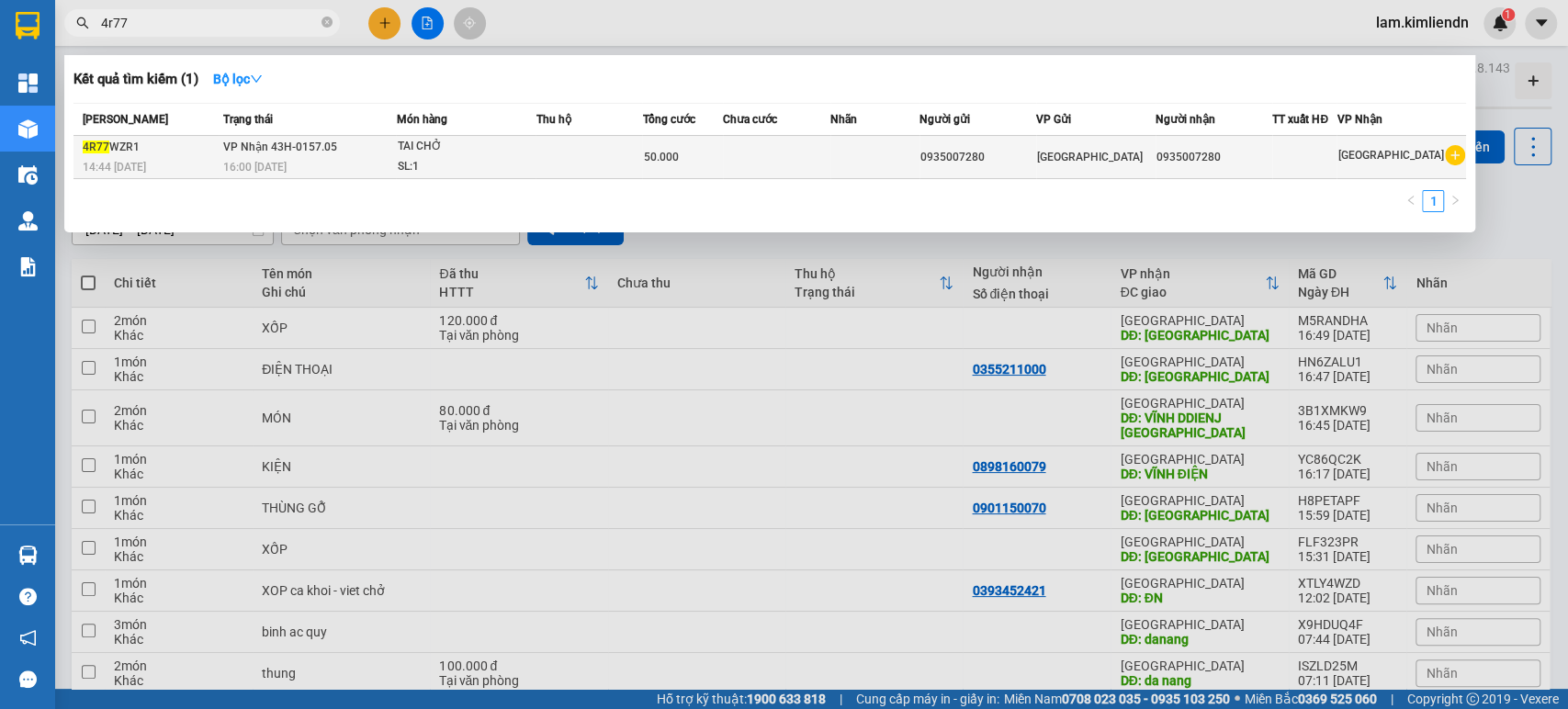
click at [228, 145] on span "VP Nhận 43H-0157.05" at bounding box center [279, 146] width 114 height 12
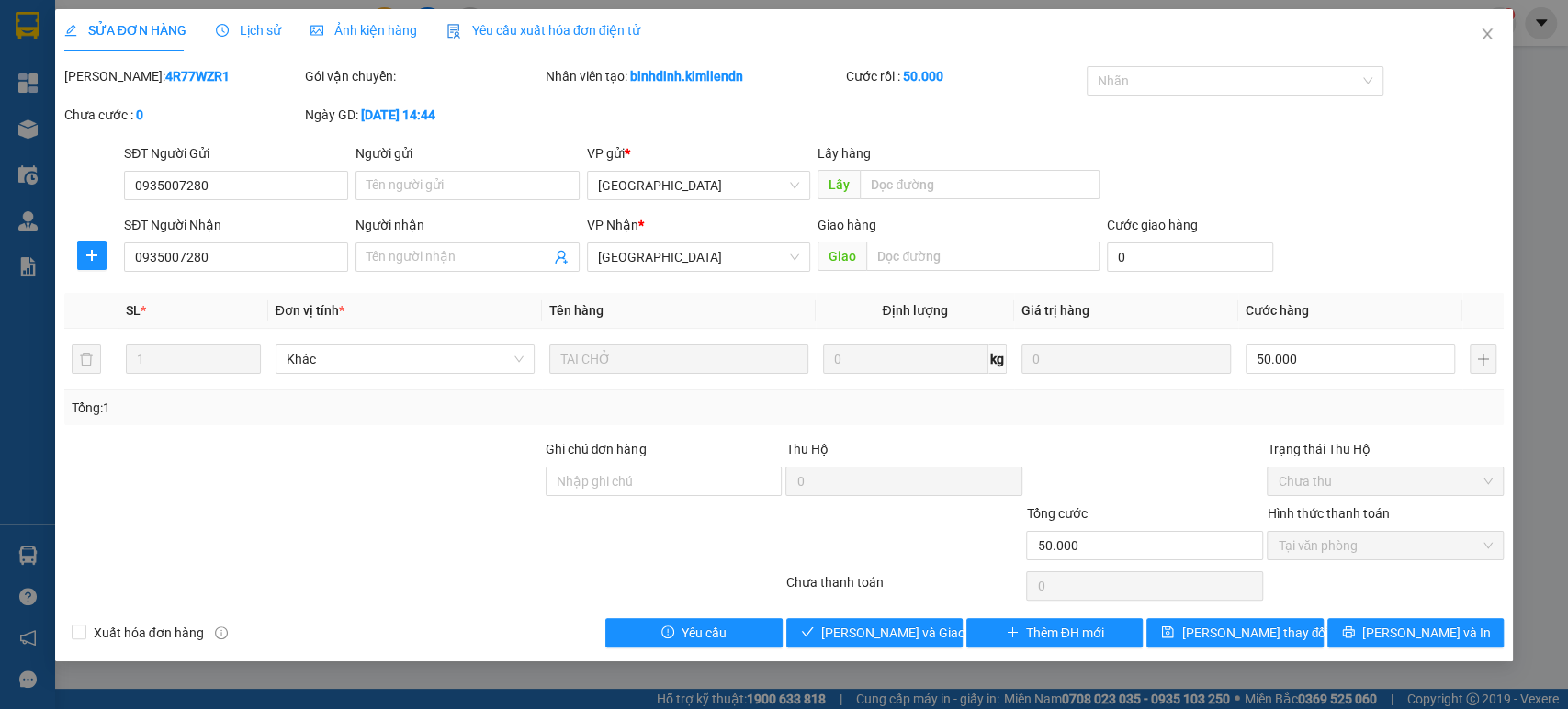
click at [256, 23] on span "Lịch sử" at bounding box center [249, 30] width 65 height 14
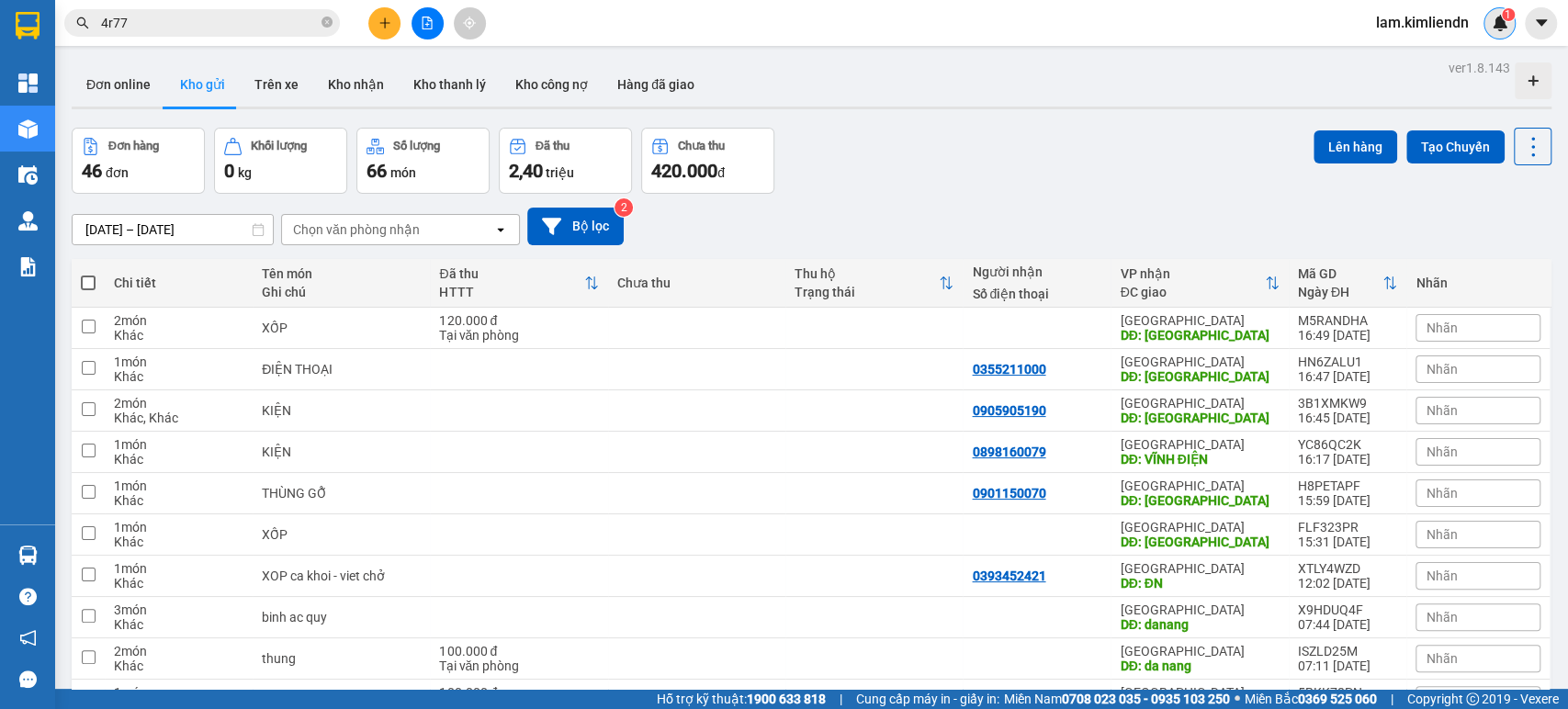
click at [1492, 21] on img at bounding box center [1499, 22] width 16 height 16
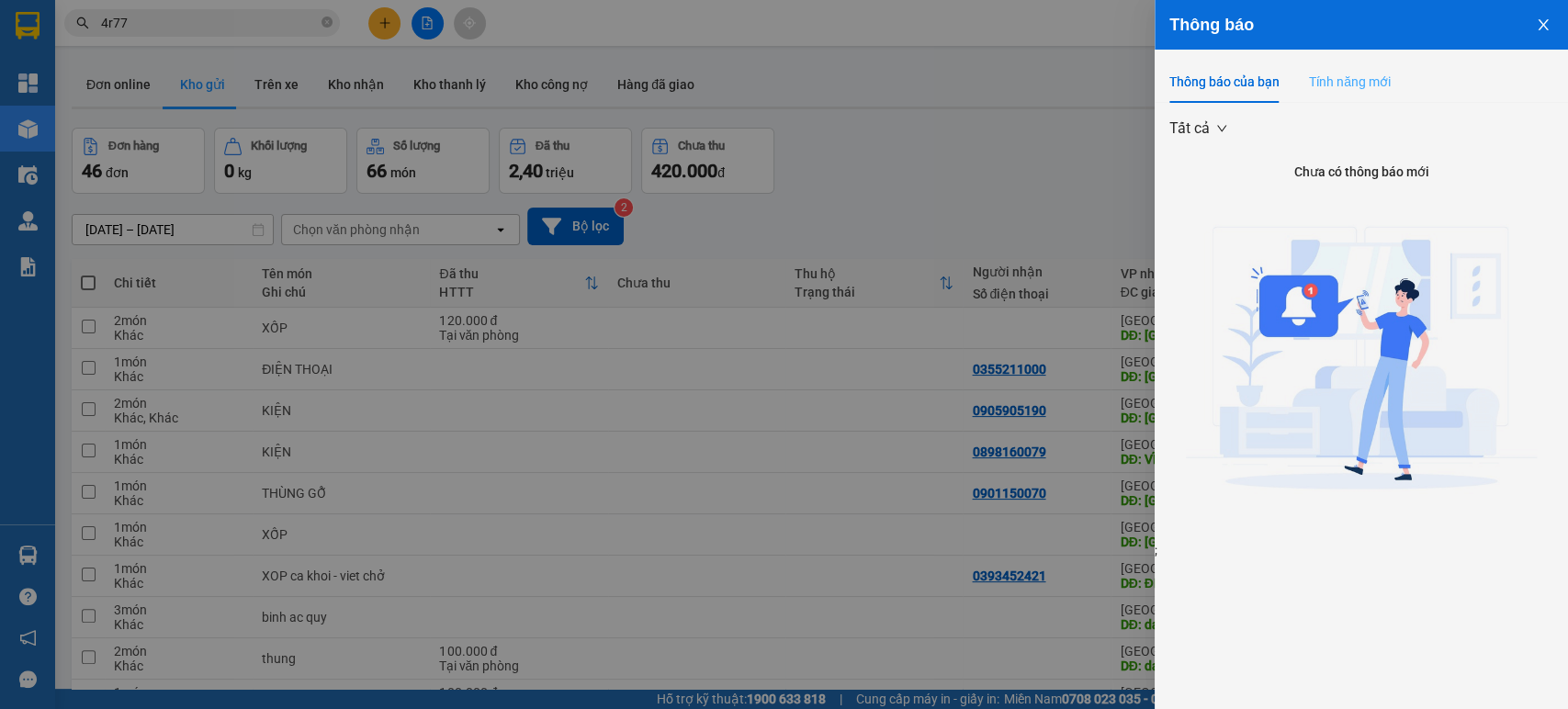
click at [1367, 94] on div "Tính năng mới" at bounding box center [1349, 81] width 81 height 42
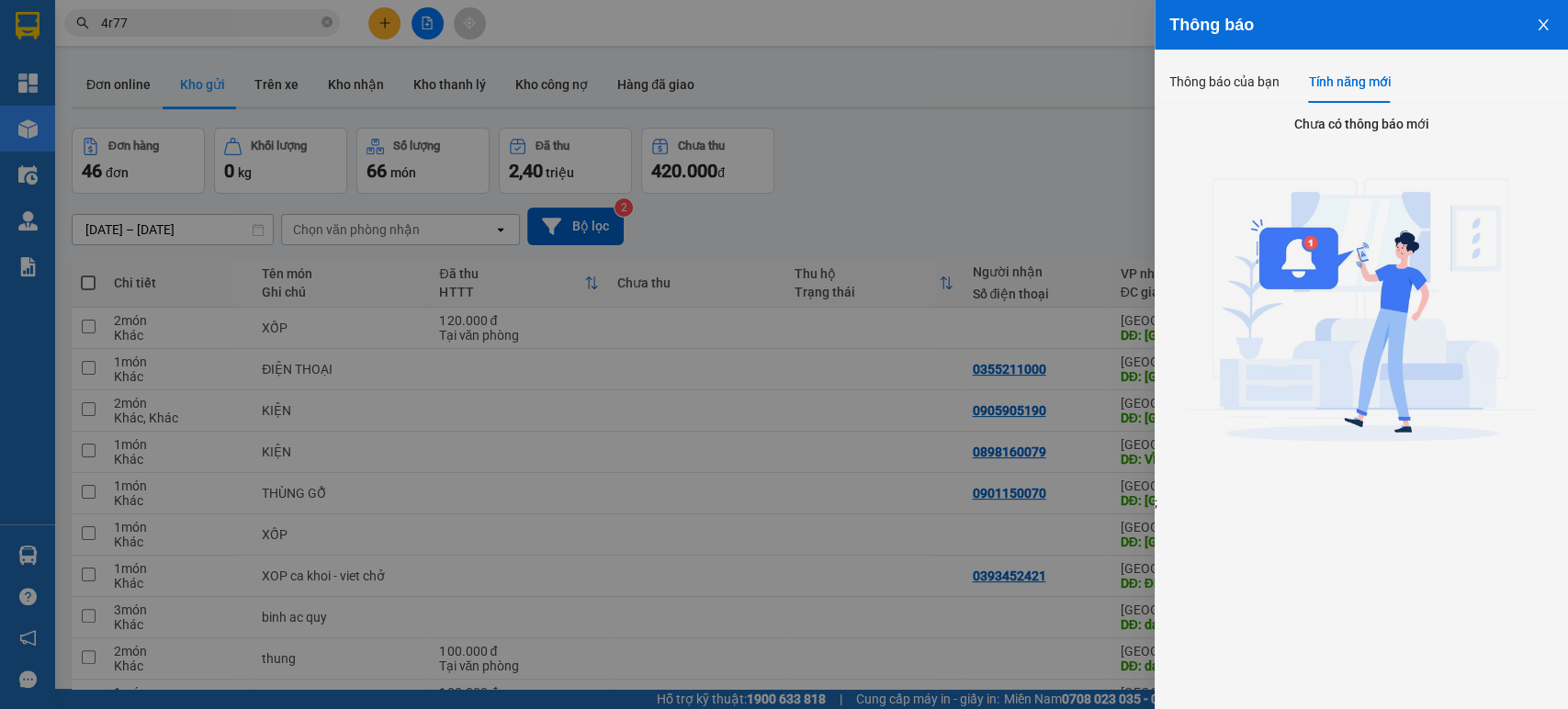
click at [1543, 26] on icon "close" at bounding box center [1542, 25] width 11 height 11
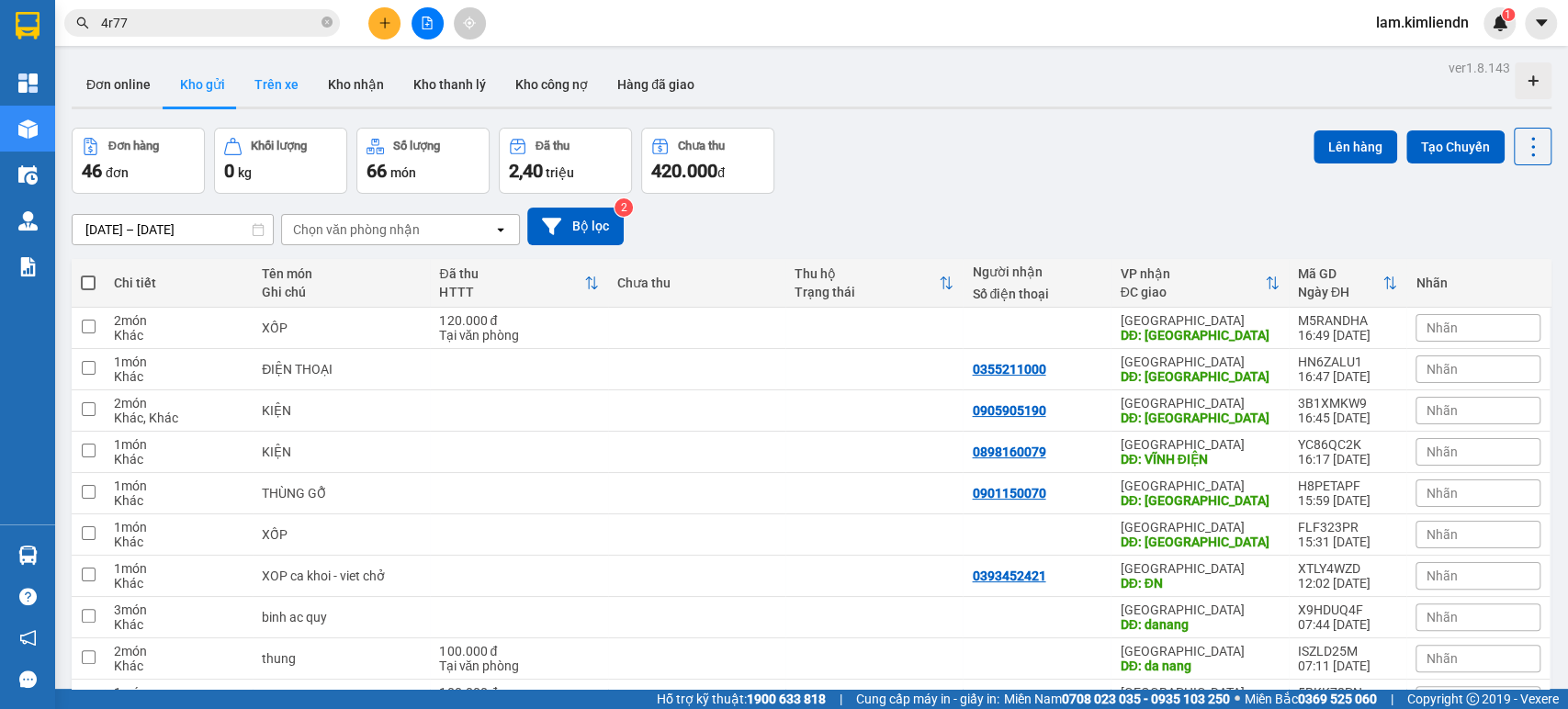
click at [272, 103] on button "Trên xe" at bounding box center [276, 84] width 74 height 44
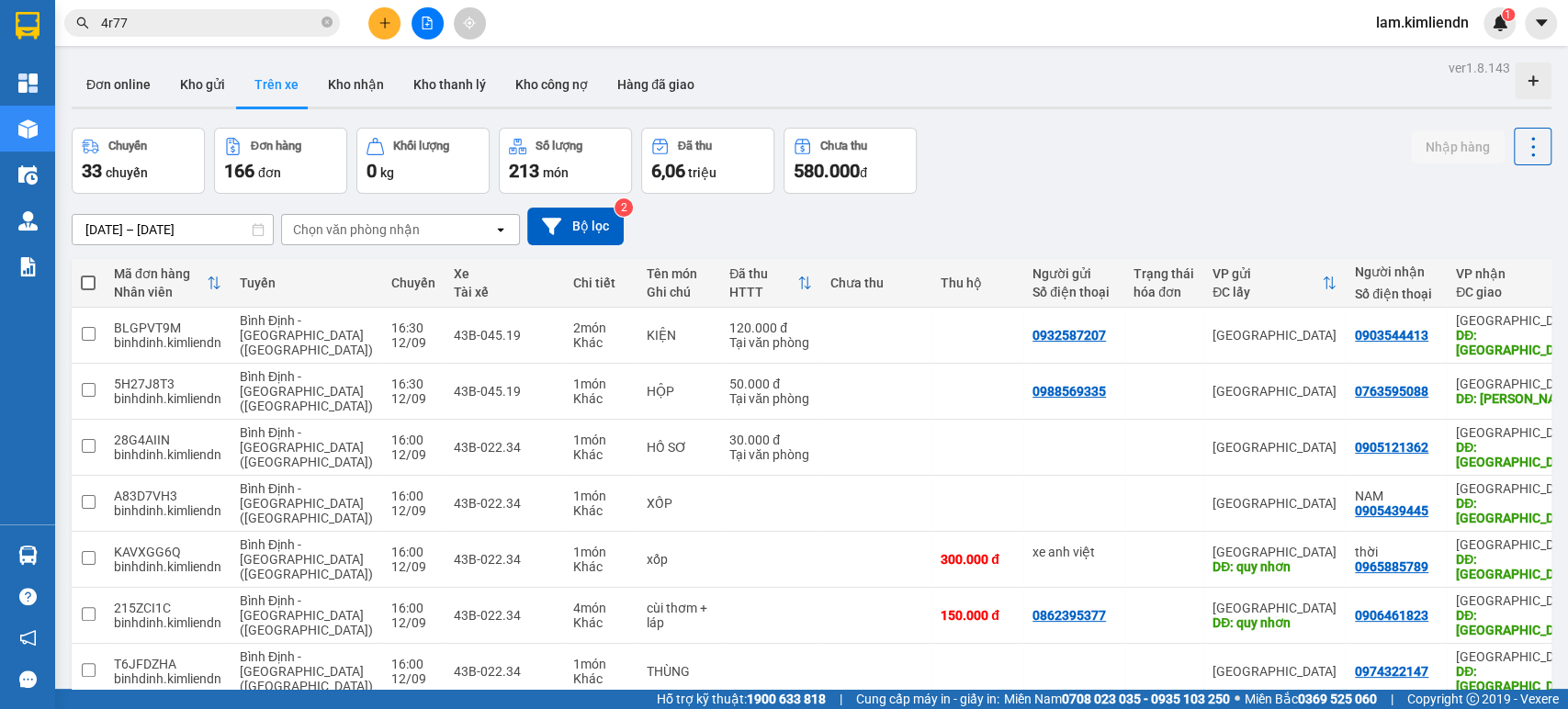
click at [221, 230] on input "[DATE] – [DATE]" at bounding box center [172, 229] width 200 height 30
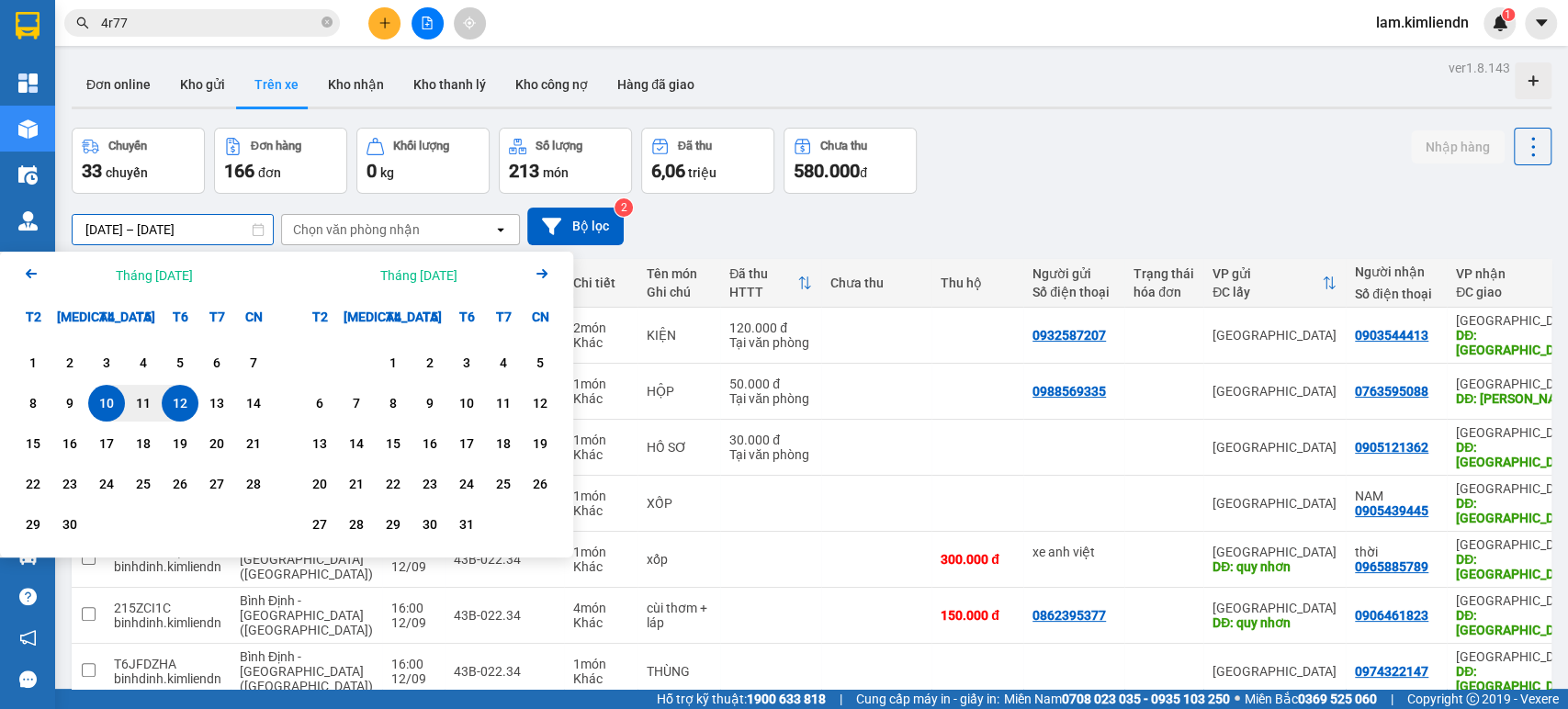
click at [338, 221] on div "Chọn văn phòng nhận" at bounding box center [356, 229] width 127 height 18
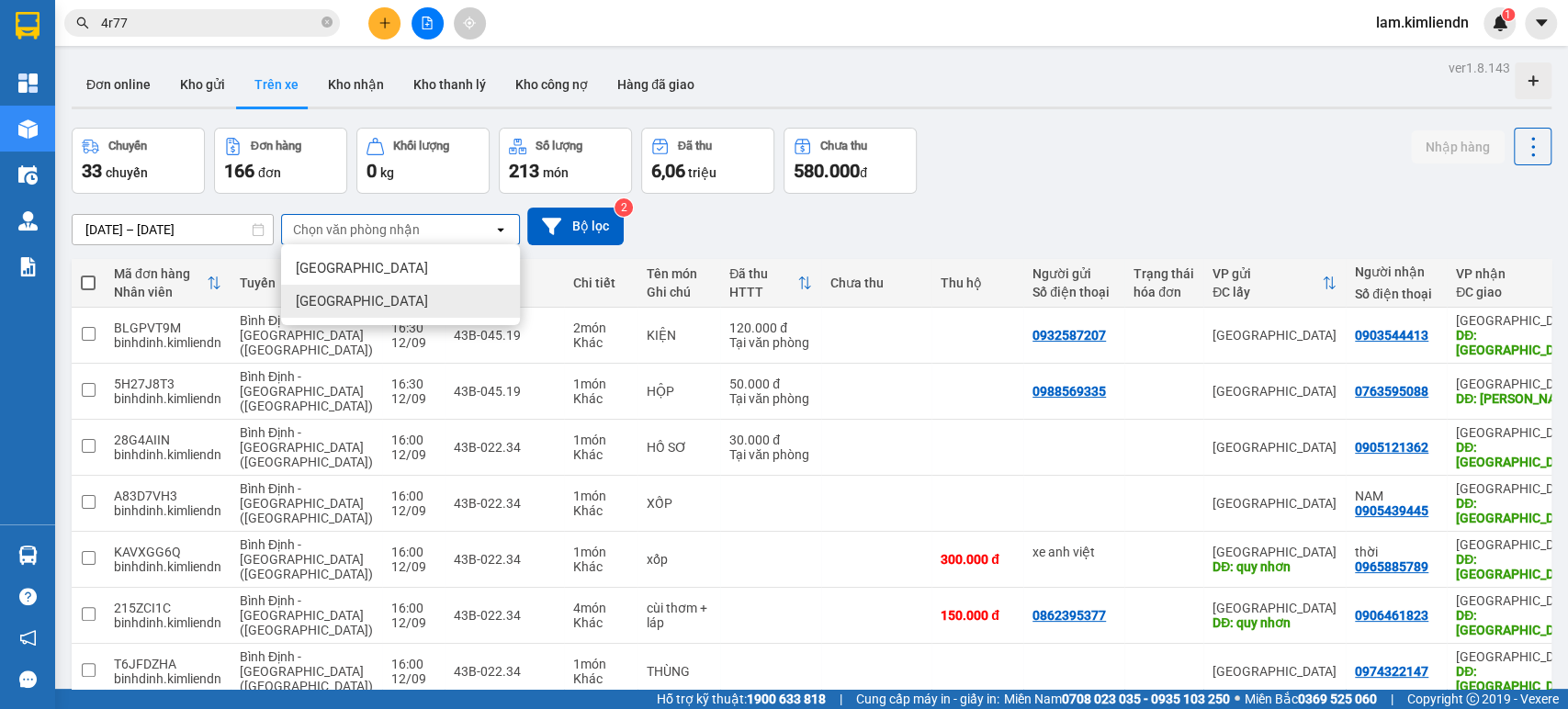
click at [360, 296] on div "[GEOGRAPHIC_DATA]" at bounding box center [401, 301] width 239 height 33
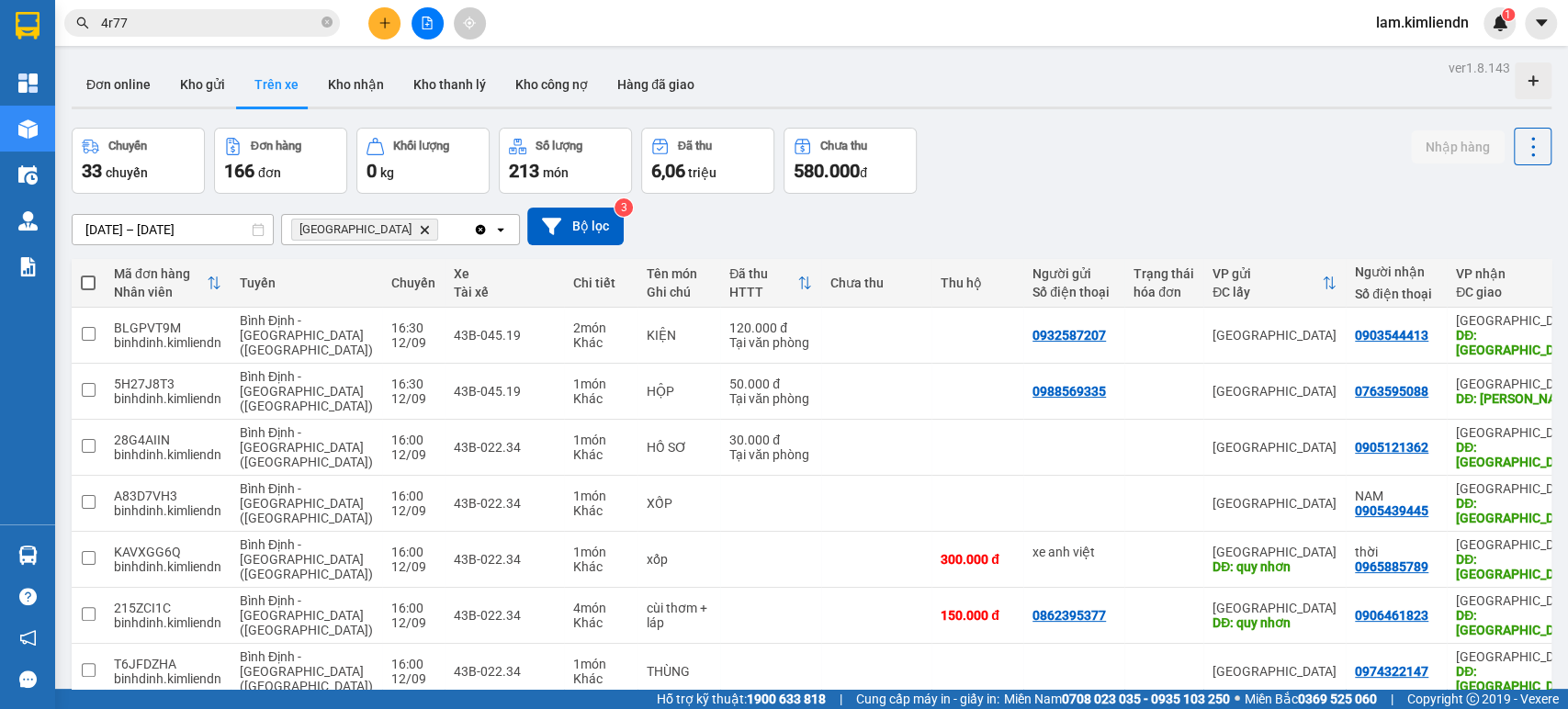
click at [142, 30] on input "4r77" at bounding box center [209, 22] width 217 height 20
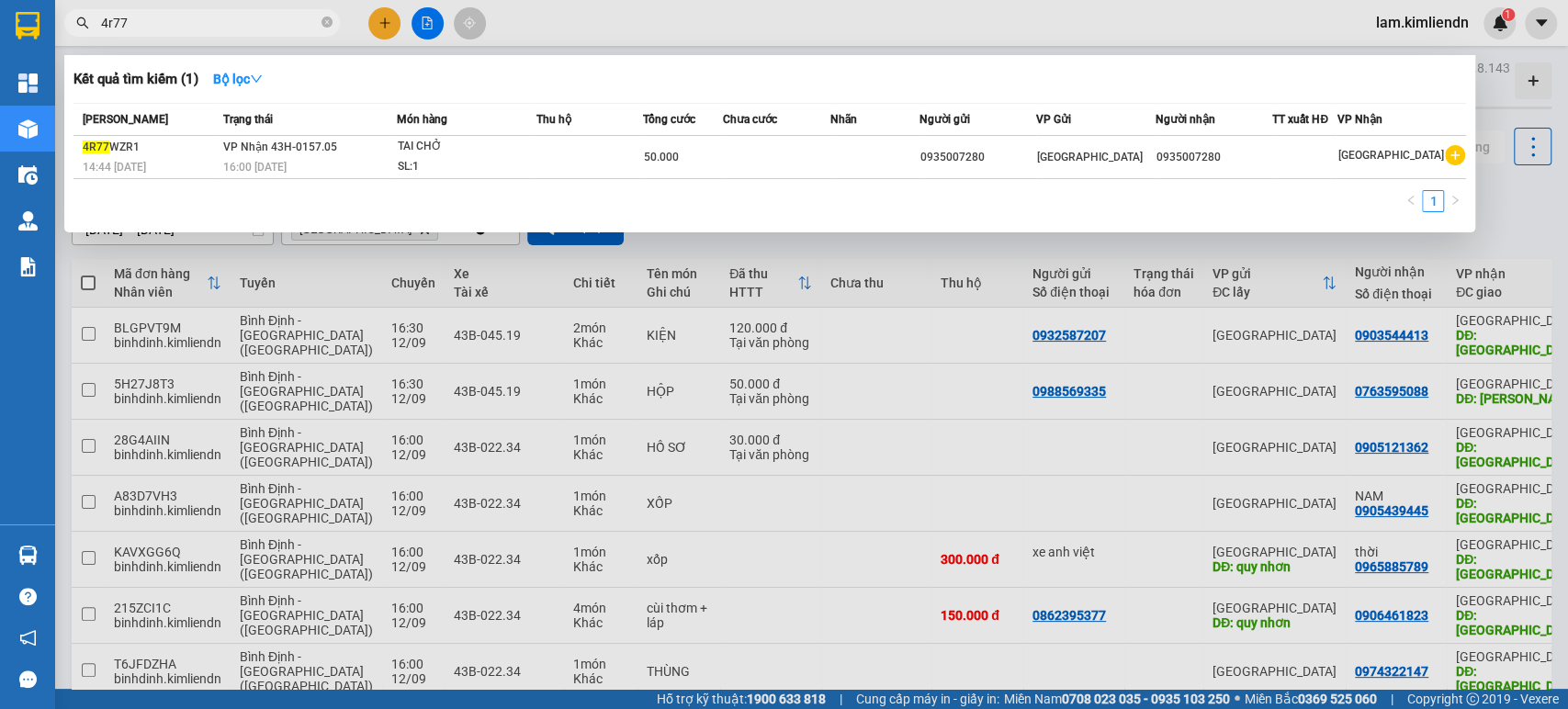
click at [1034, 24] on div at bounding box center [784, 354] width 1568 height 709
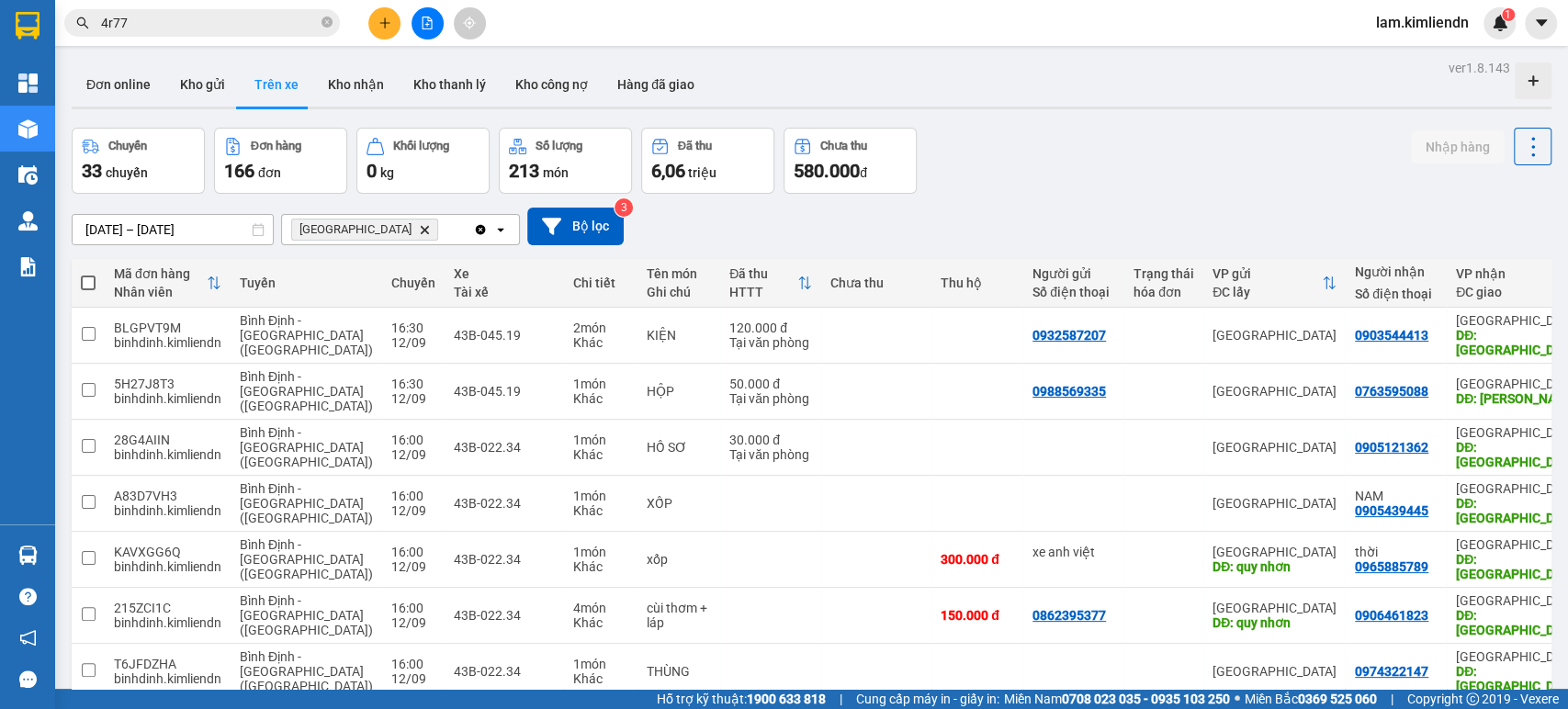
click at [163, 6] on div "Kết quả tìm kiếm ( 1 ) Bộ lọc Mã ĐH Trạng thái Món hàng Thu hộ Tổng cước Chưa c…" at bounding box center [784, 23] width 1568 height 46
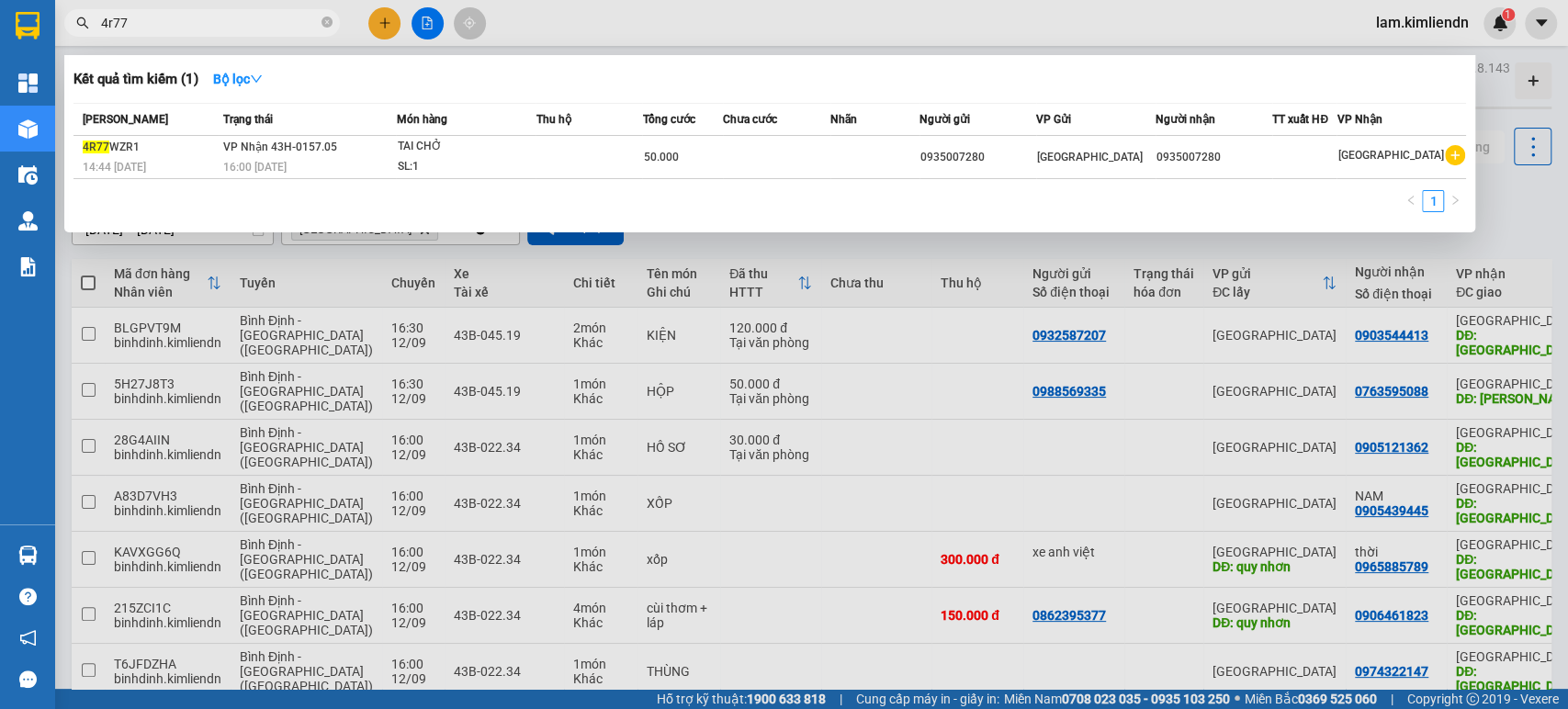
click at [175, 12] on input "4r77" at bounding box center [209, 22] width 217 height 20
click at [1027, 32] on div at bounding box center [784, 354] width 1568 height 709
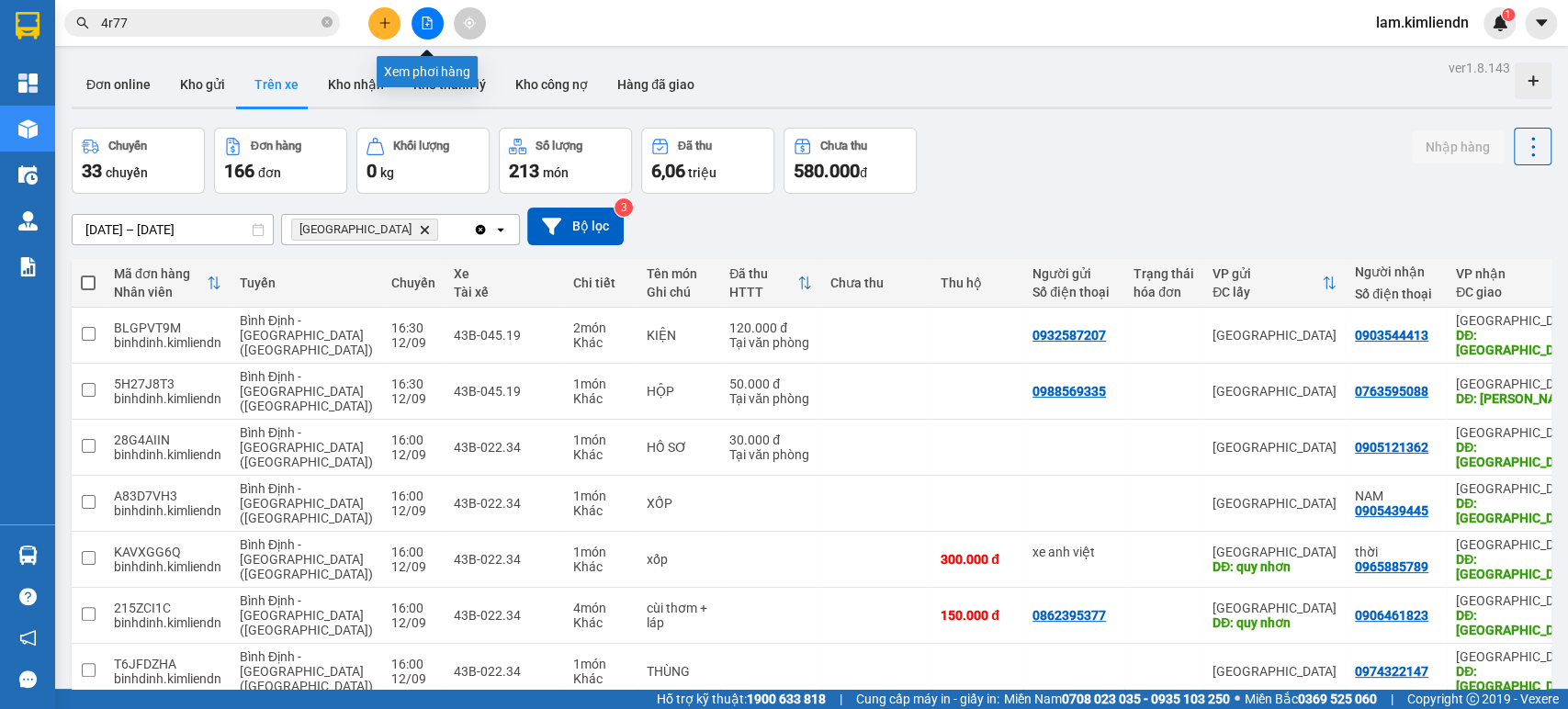
click at [422, 12] on button at bounding box center [427, 24] width 33 height 32
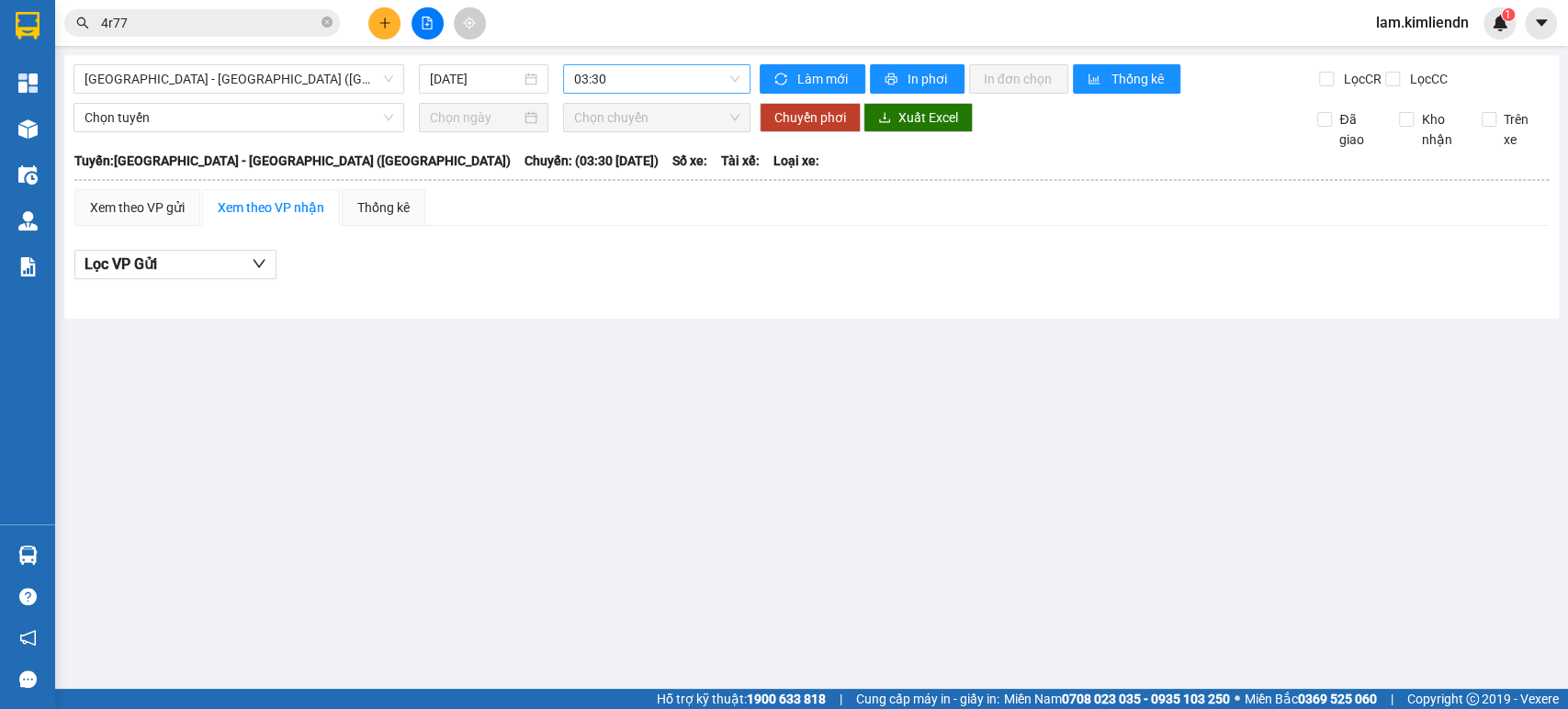
click at [631, 85] on span "03:30" at bounding box center [656, 78] width 164 height 28
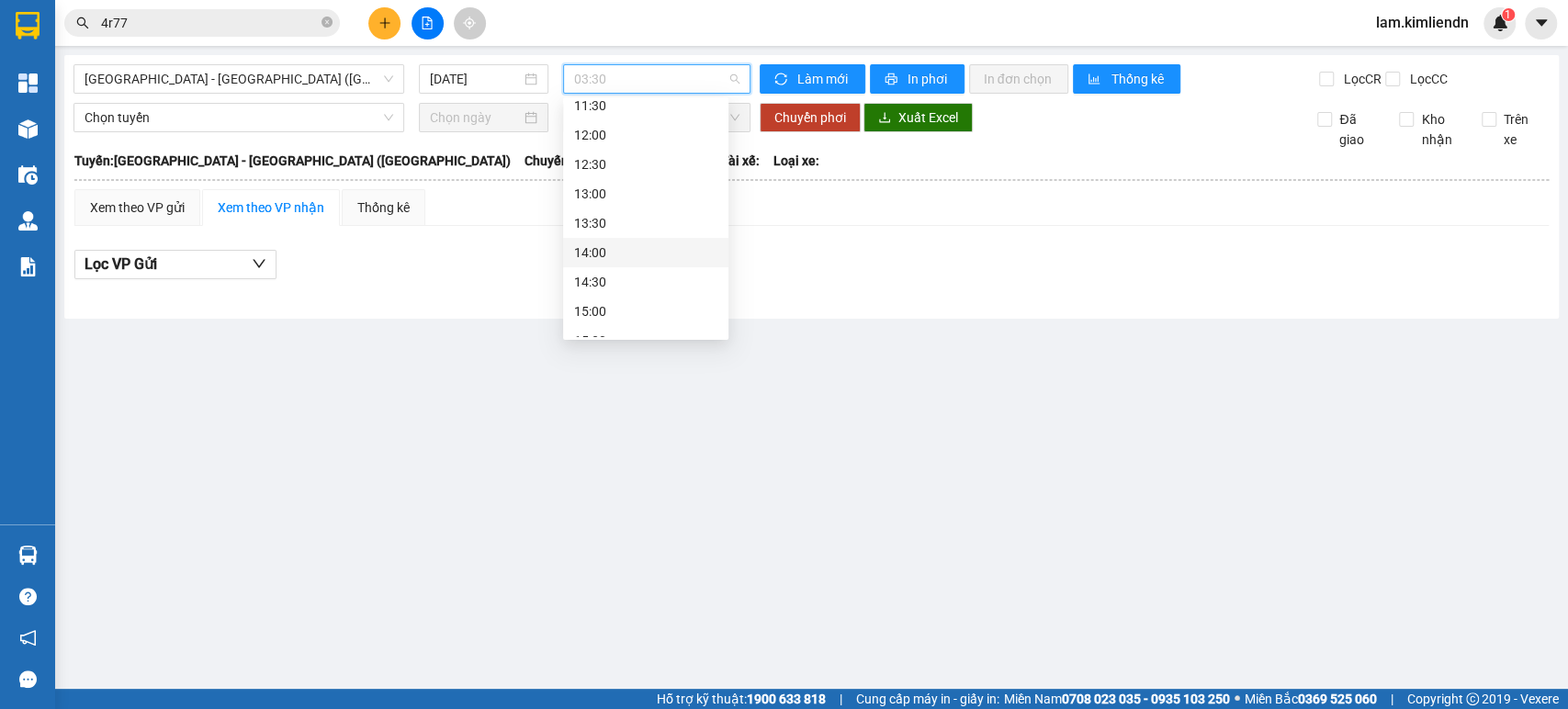
scroll to position [676, 0]
click at [229, 75] on span "[GEOGRAPHIC_DATA] - [GEOGRAPHIC_DATA] ([GEOGRAPHIC_DATA])" at bounding box center [238, 78] width 309 height 28
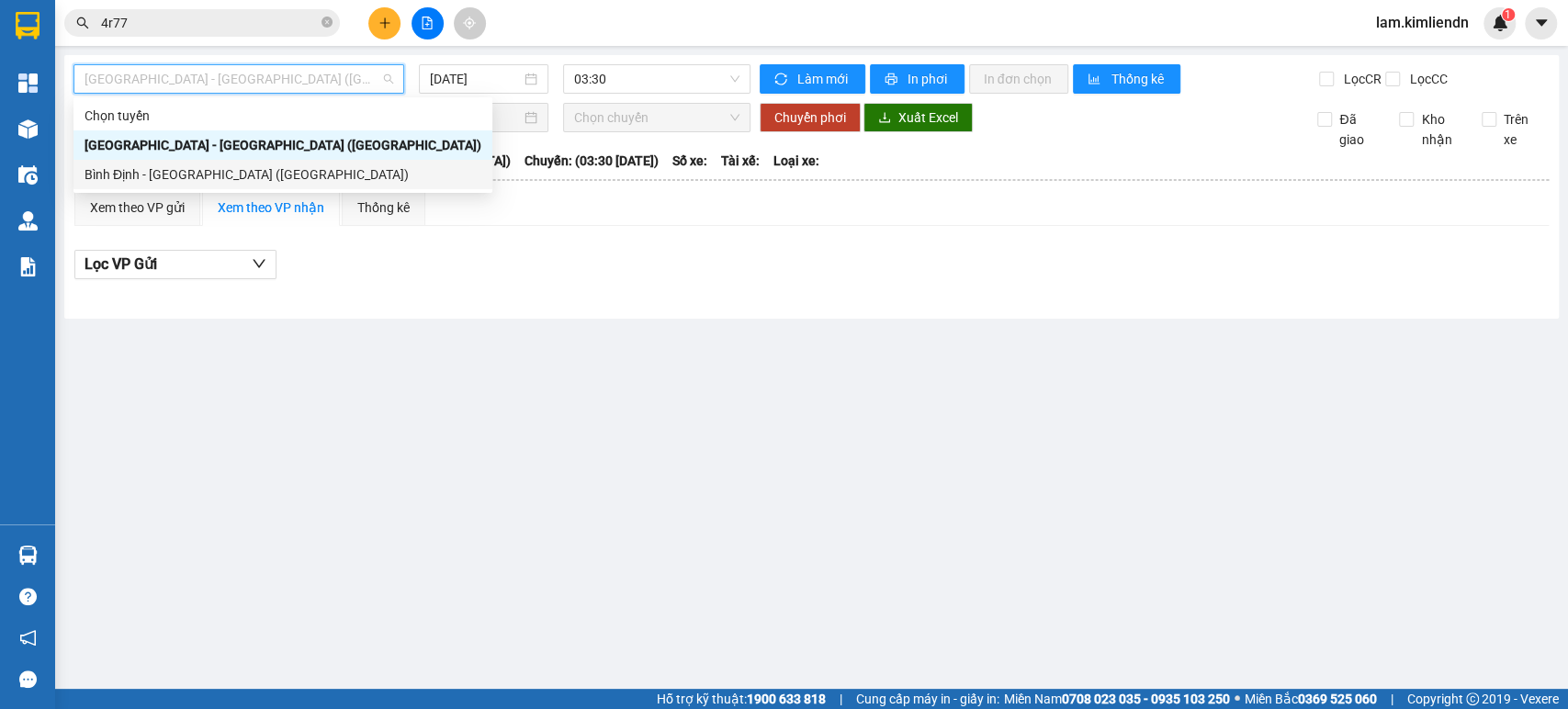
click at [217, 165] on div "Bình Định - [GEOGRAPHIC_DATA] ([GEOGRAPHIC_DATA])" at bounding box center [282, 174] width 397 height 20
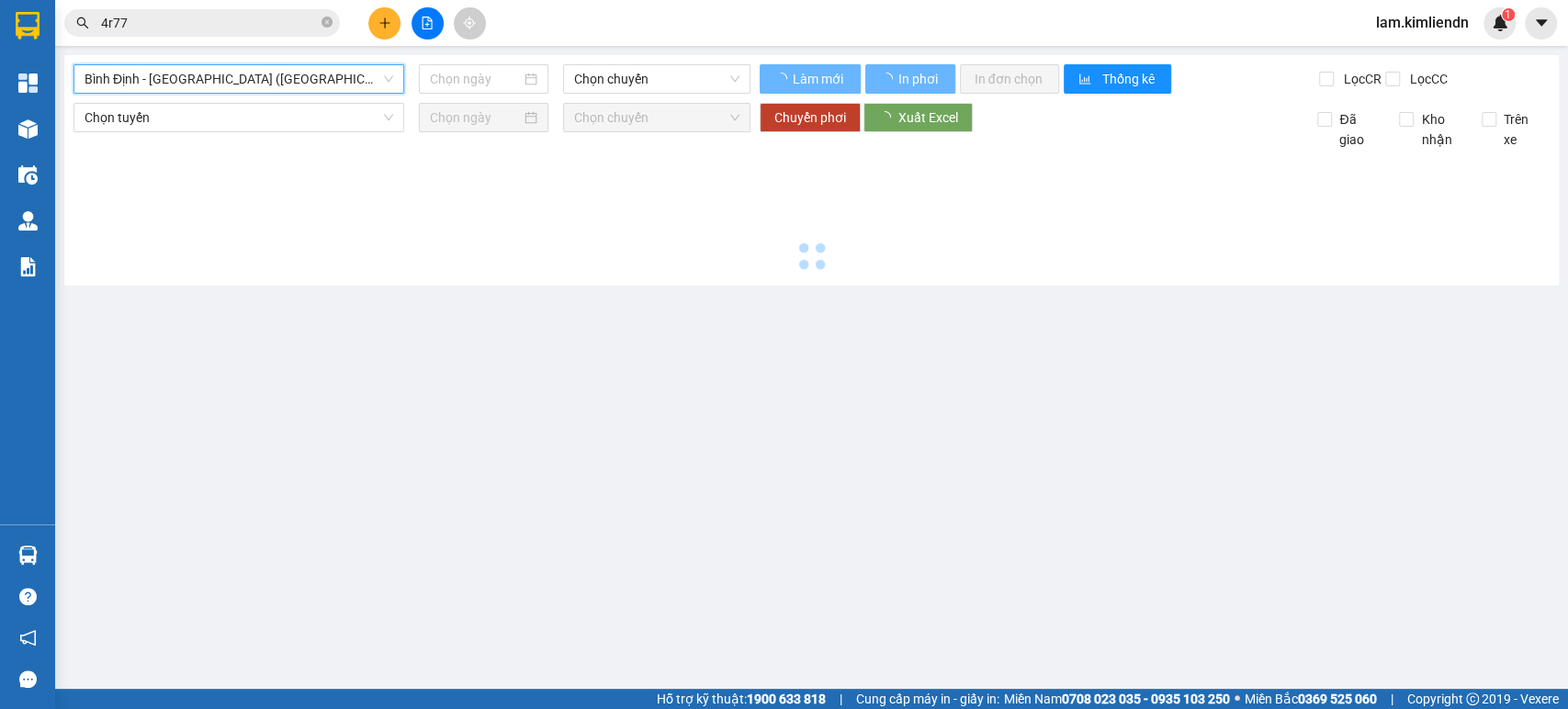
type input "[DATE]"
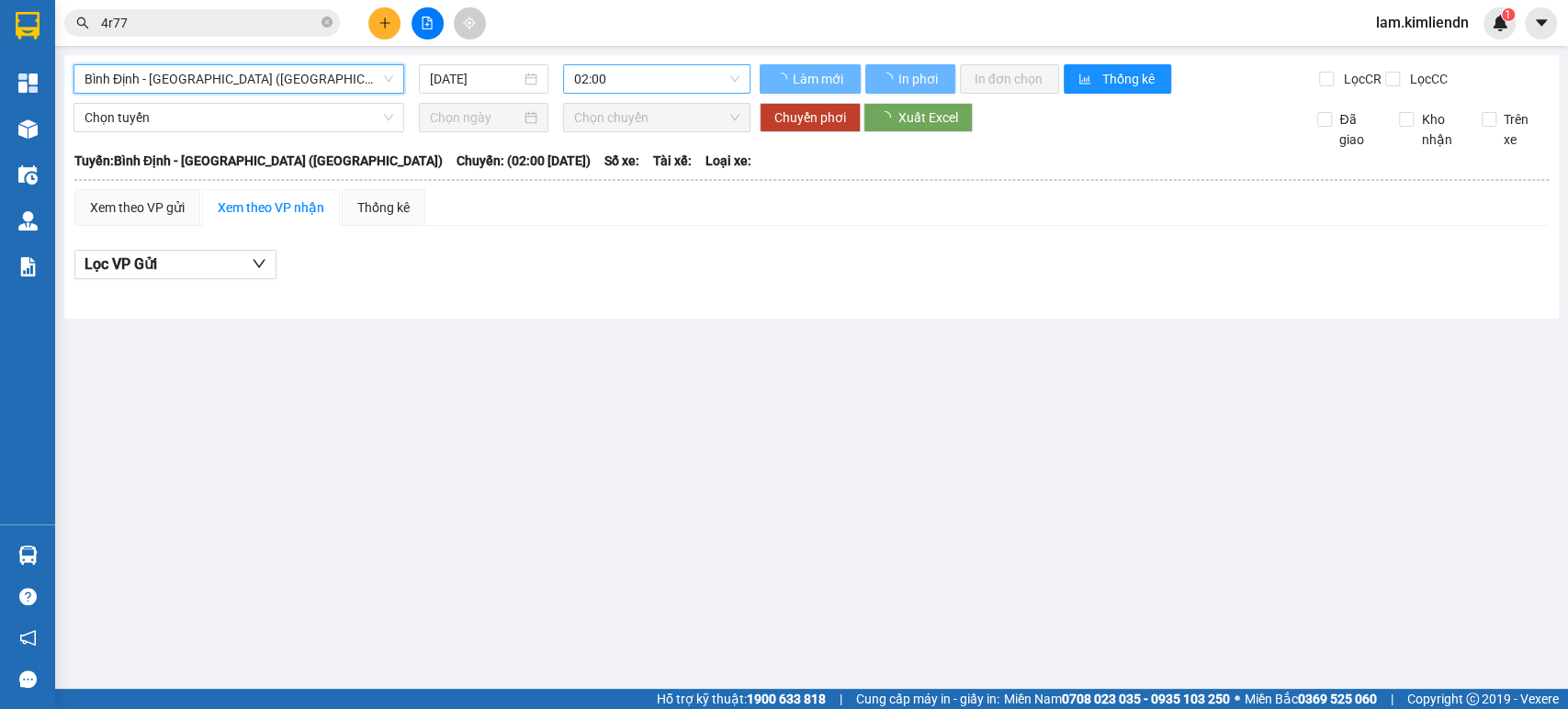
click at [605, 73] on span "02:00" at bounding box center [656, 78] width 164 height 28
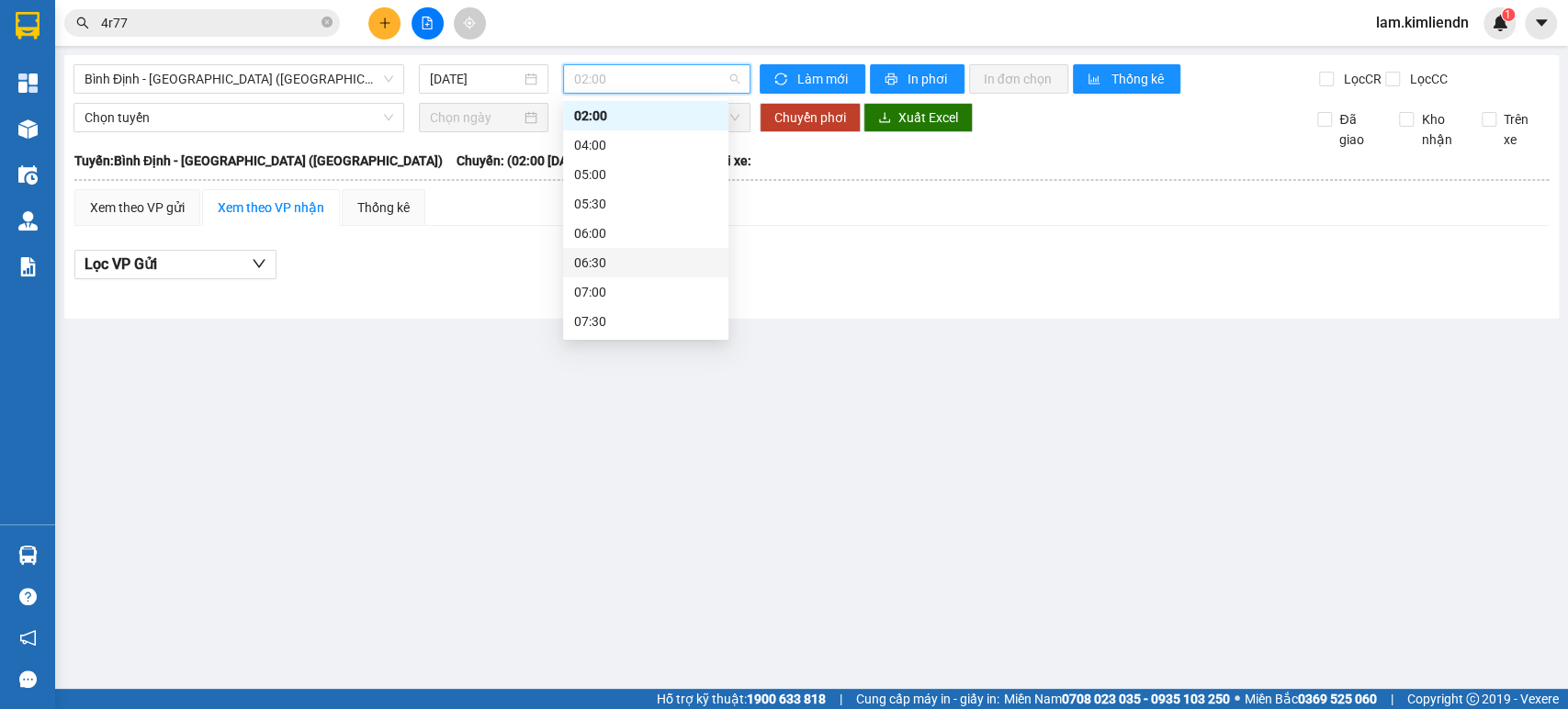
scroll to position [640, 0]
click at [663, 243] on div "16:30 - 43B-045.19" at bounding box center [645, 238] width 143 height 20
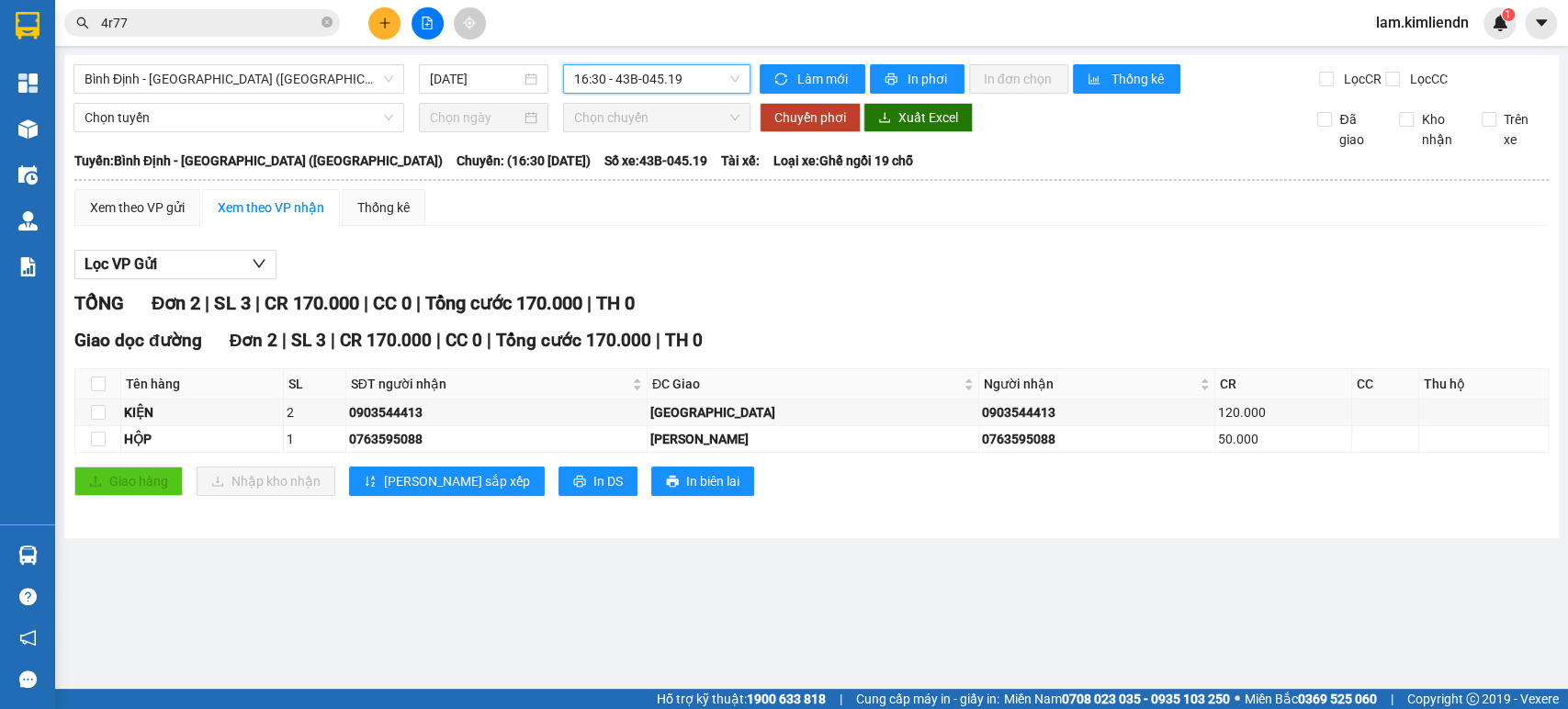
click at [676, 87] on span "16:30 - 43B-045.19" at bounding box center [656, 78] width 164 height 28
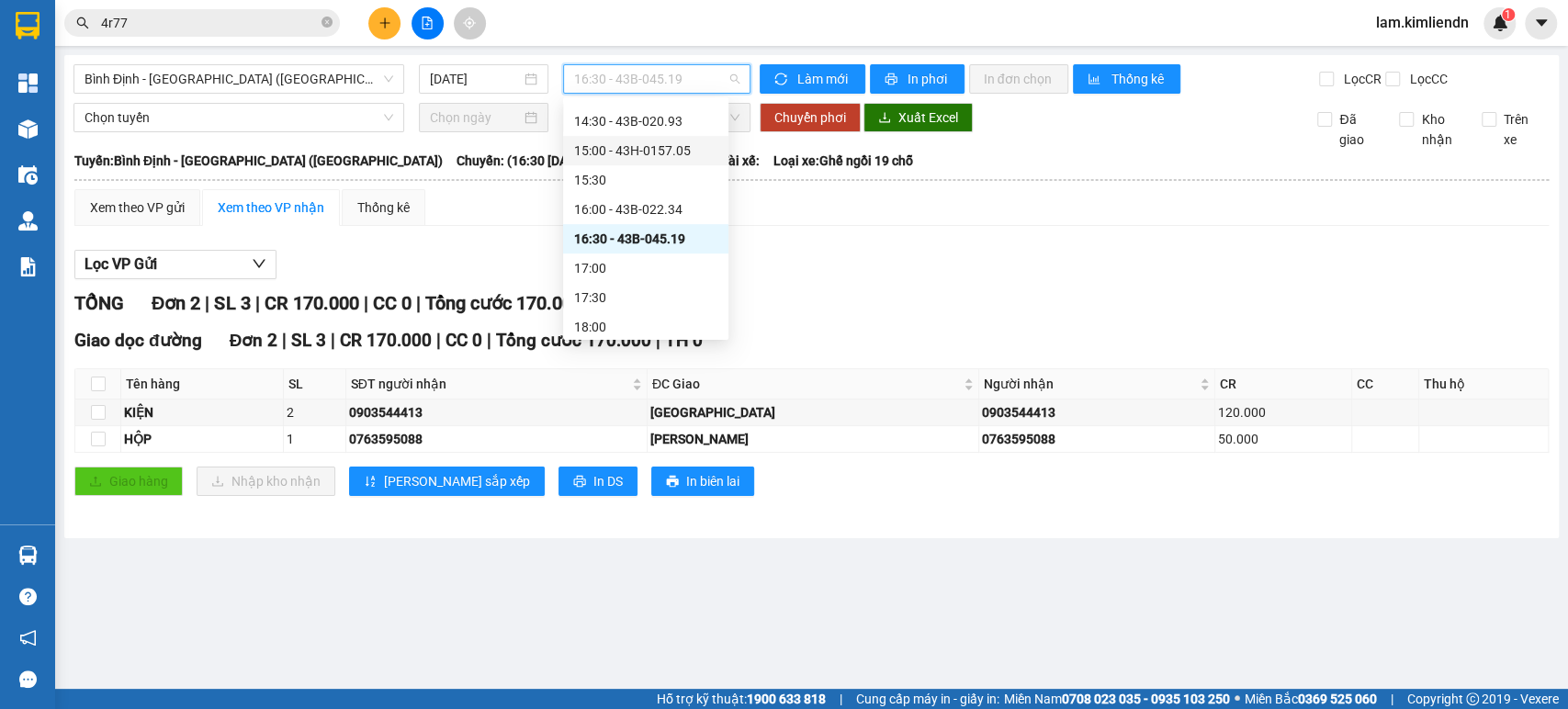
click at [659, 150] on div "15:00 - 43H-0157.05" at bounding box center [645, 150] width 143 height 20
